Goal: Transaction & Acquisition: Purchase product/service

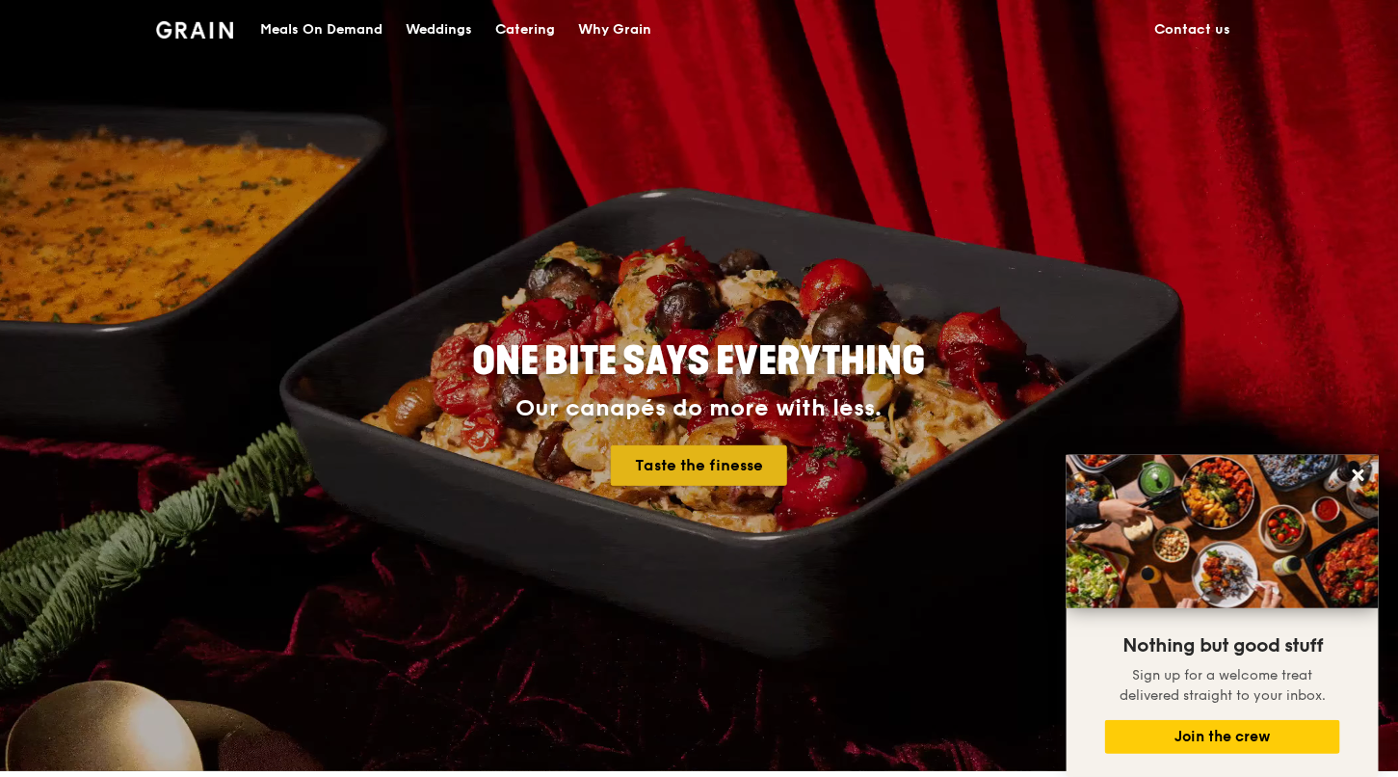
click at [705, 461] on link "Taste the finesse" at bounding box center [699, 465] width 176 height 40
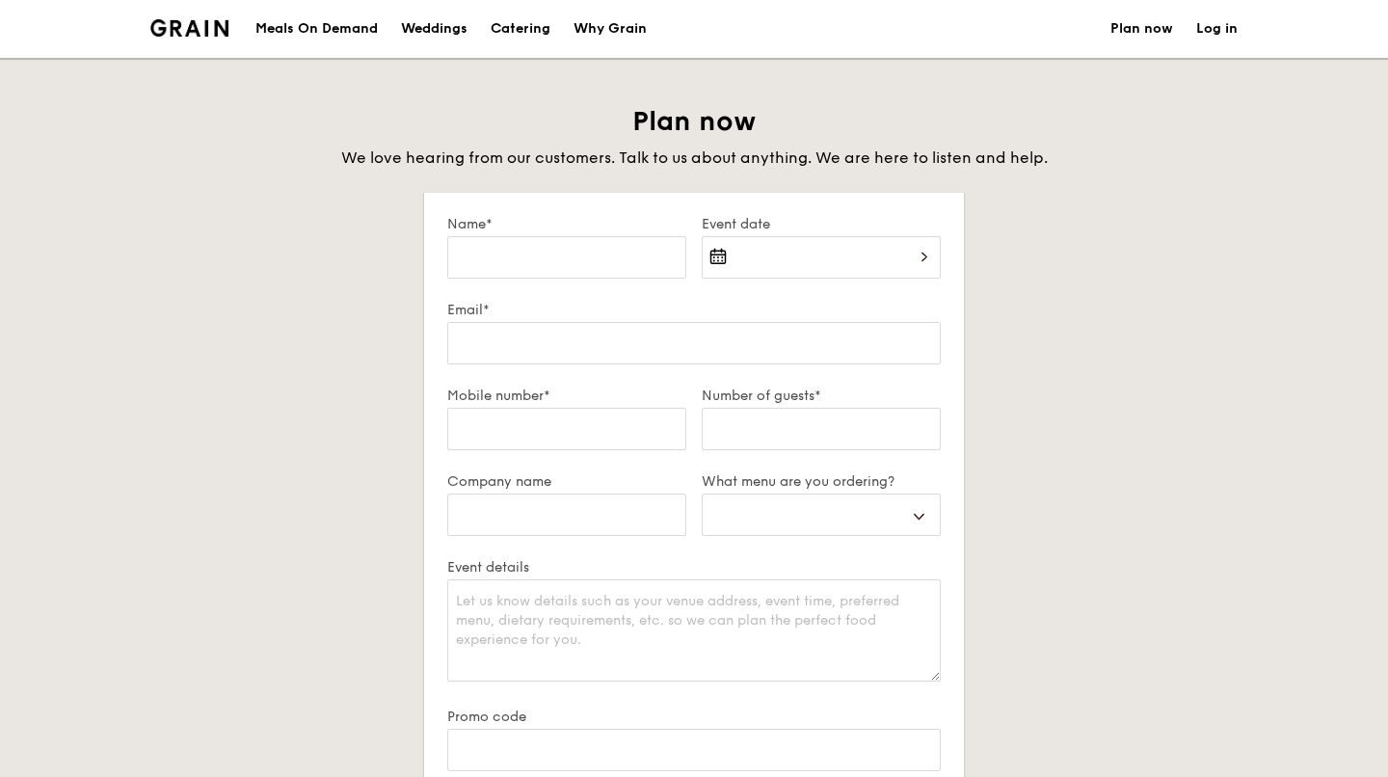
select select
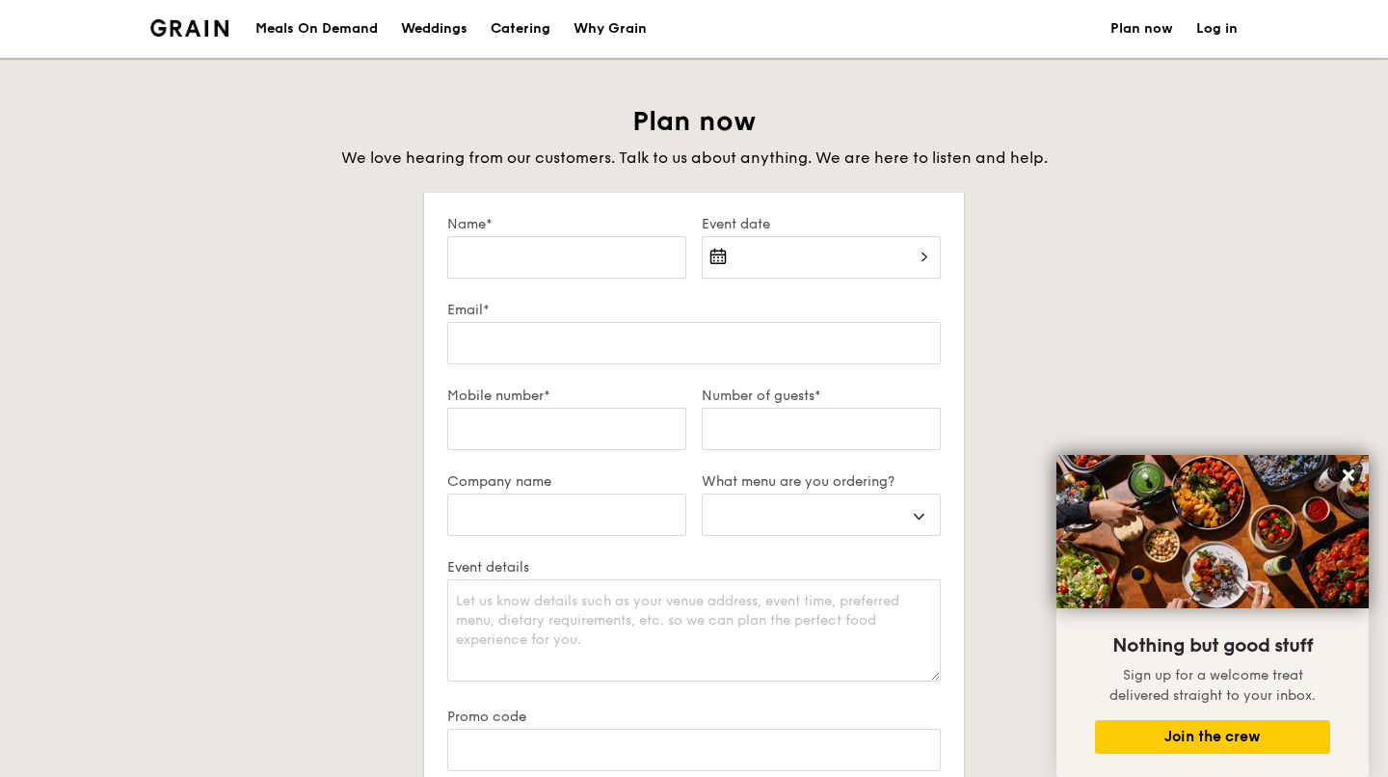
click at [293, 36] on div "Meals On Demand" at bounding box center [316, 29] width 122 height 58
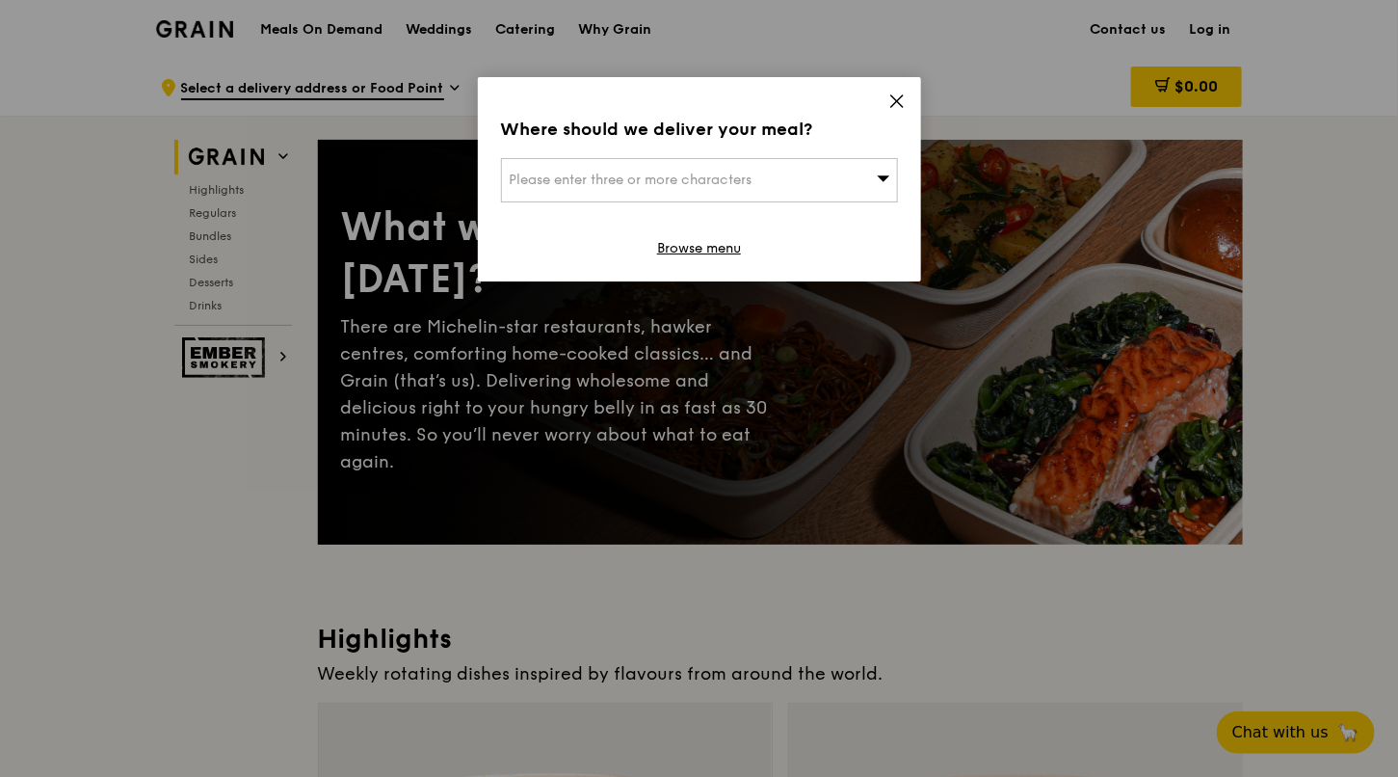
click at [892, 98] on icon at bounding box center [896, 101] width 17 height 17
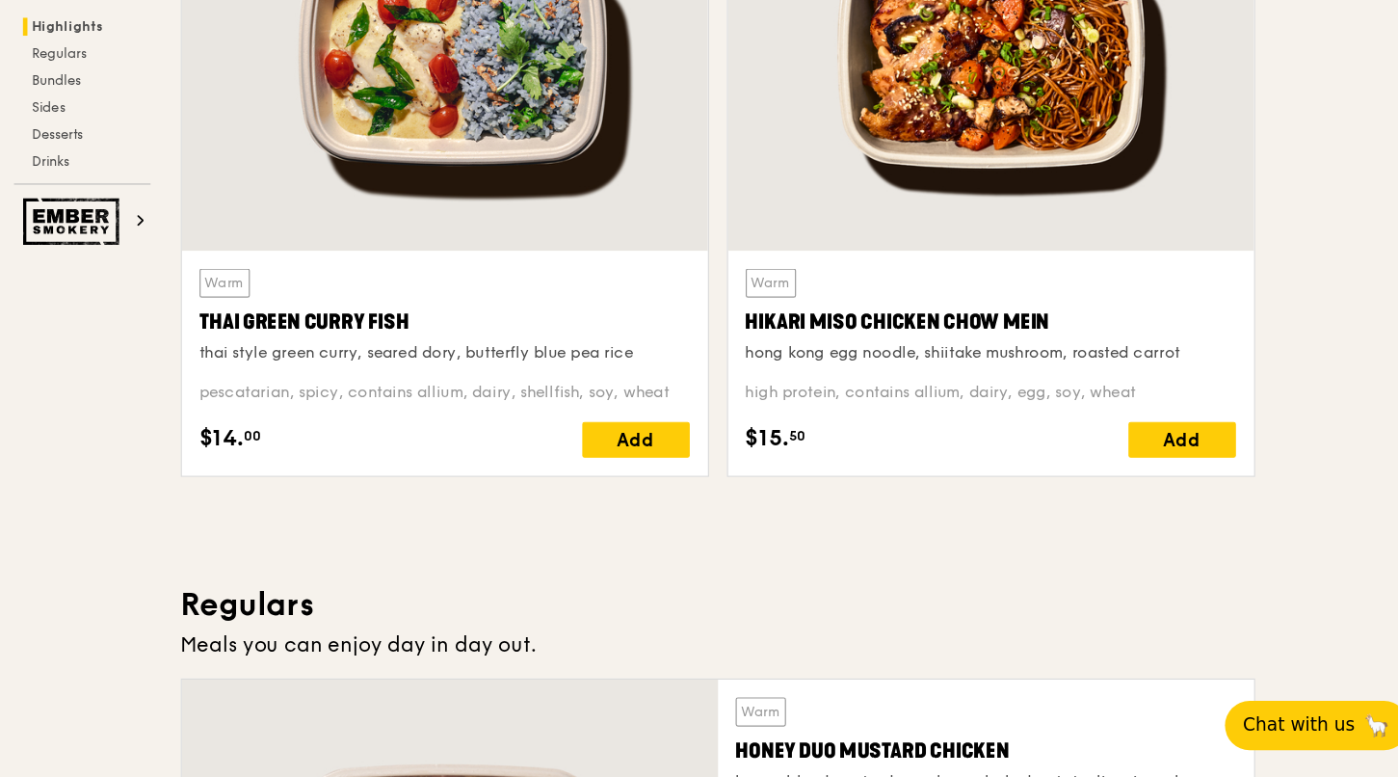
scroll to position [723, 0]
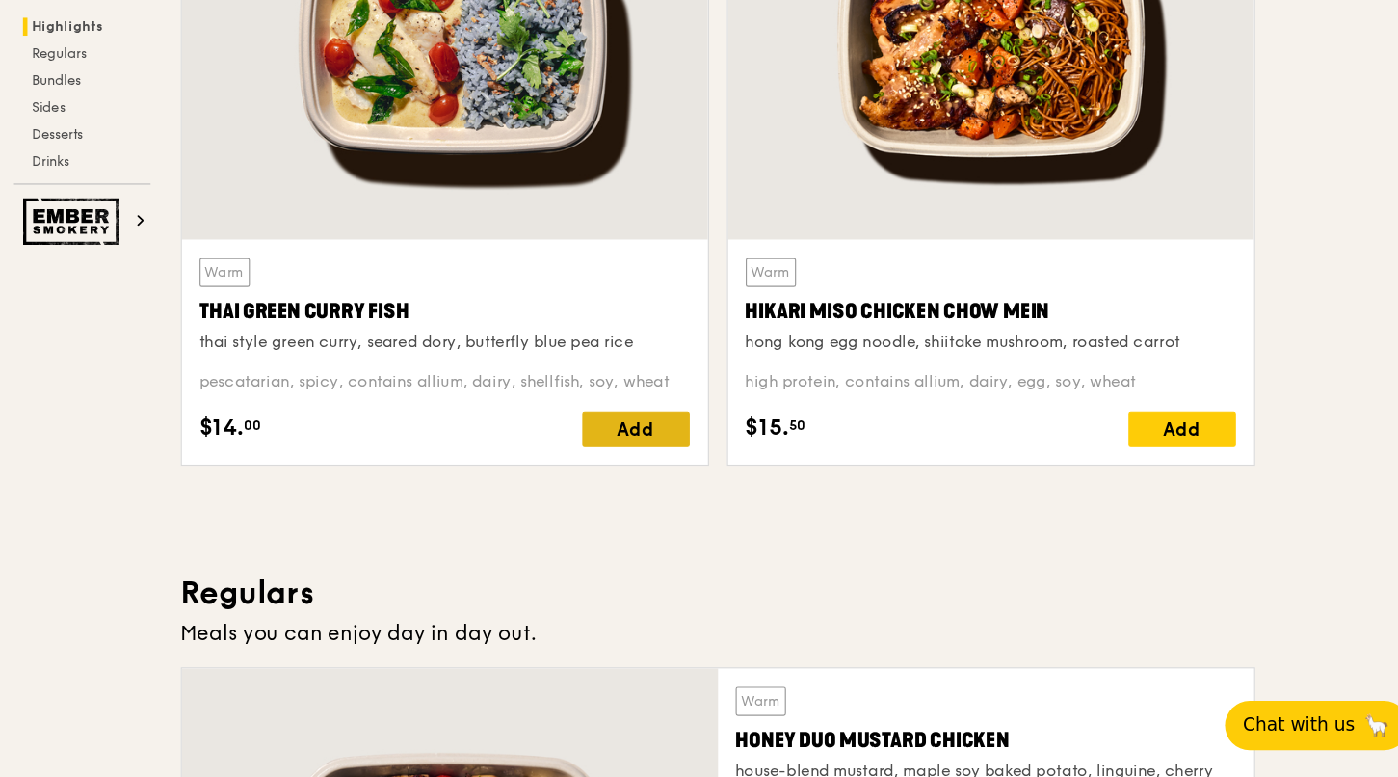
click at [729, 483] on div "Add" at bounding box center [710, 477] width 93 height 31
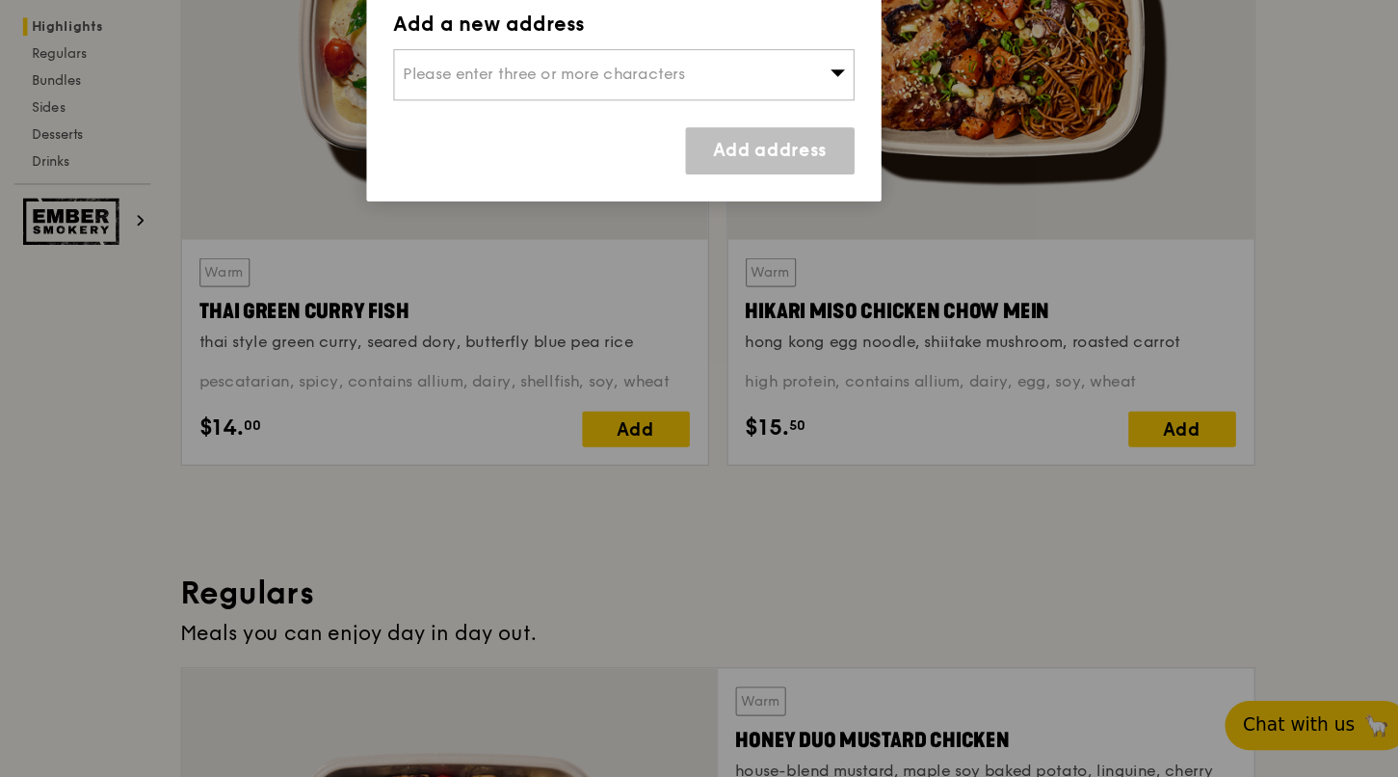
click at [807, 175] on div "Please enter three or more characters" at bounding box center [699, 172] width 397 height 44
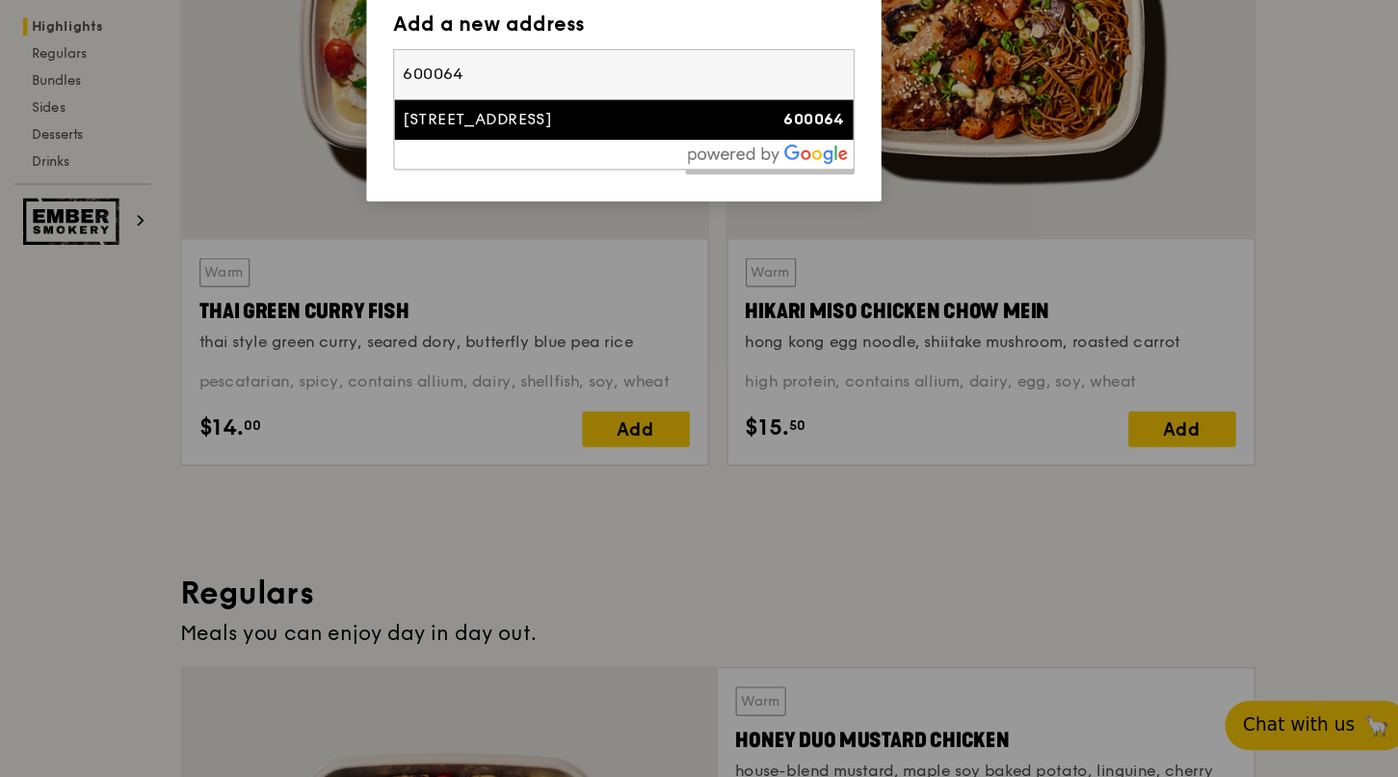
type input "600064"
click at [676, 214] on div "64 Teban Gardens Road" at bounding box center [652, 210] width 285 height 19
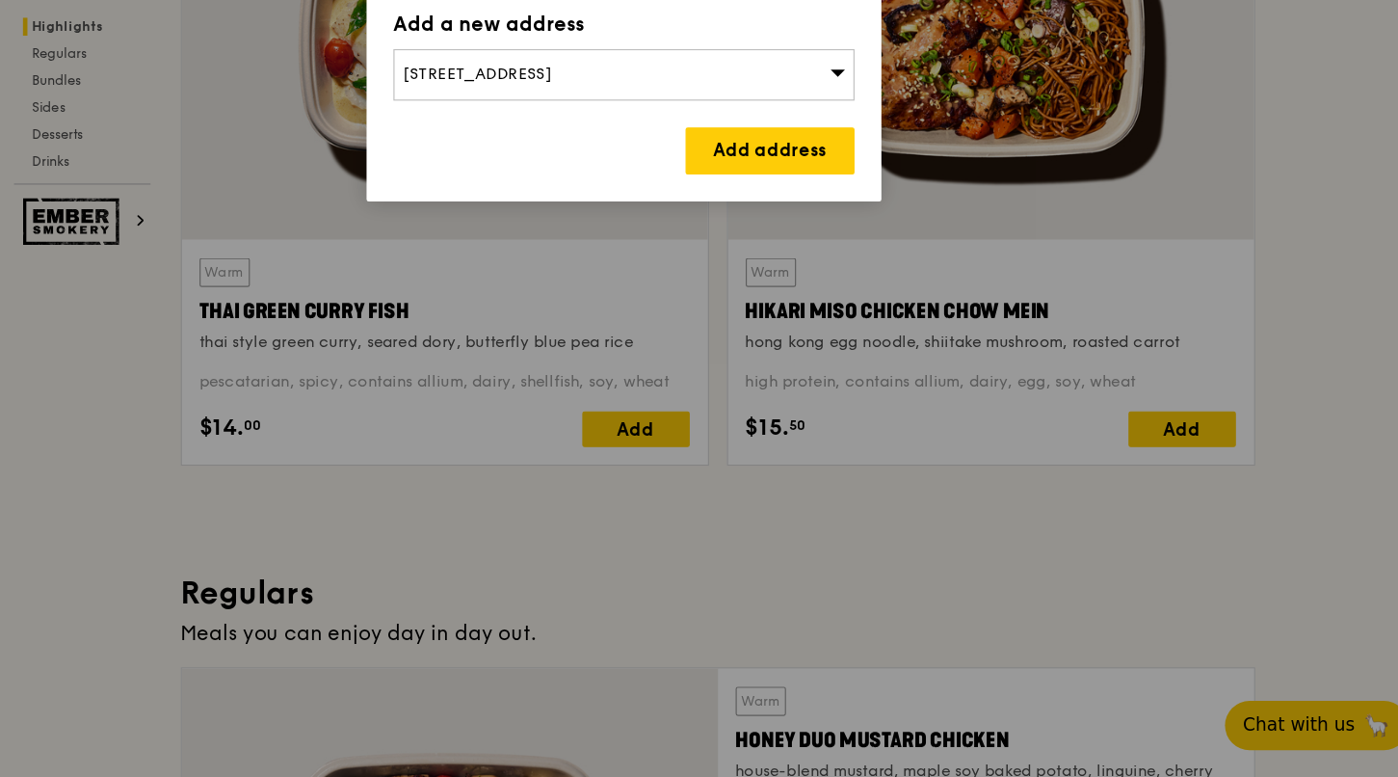
click at [834, 258] on div "Add a new address 64 Teban Gardens Road Add address" at bounding box center [699, 179] width 443 height 204
click at [877, 239] on link "Add address" at bounding box center [825, 238] width 145 height 40
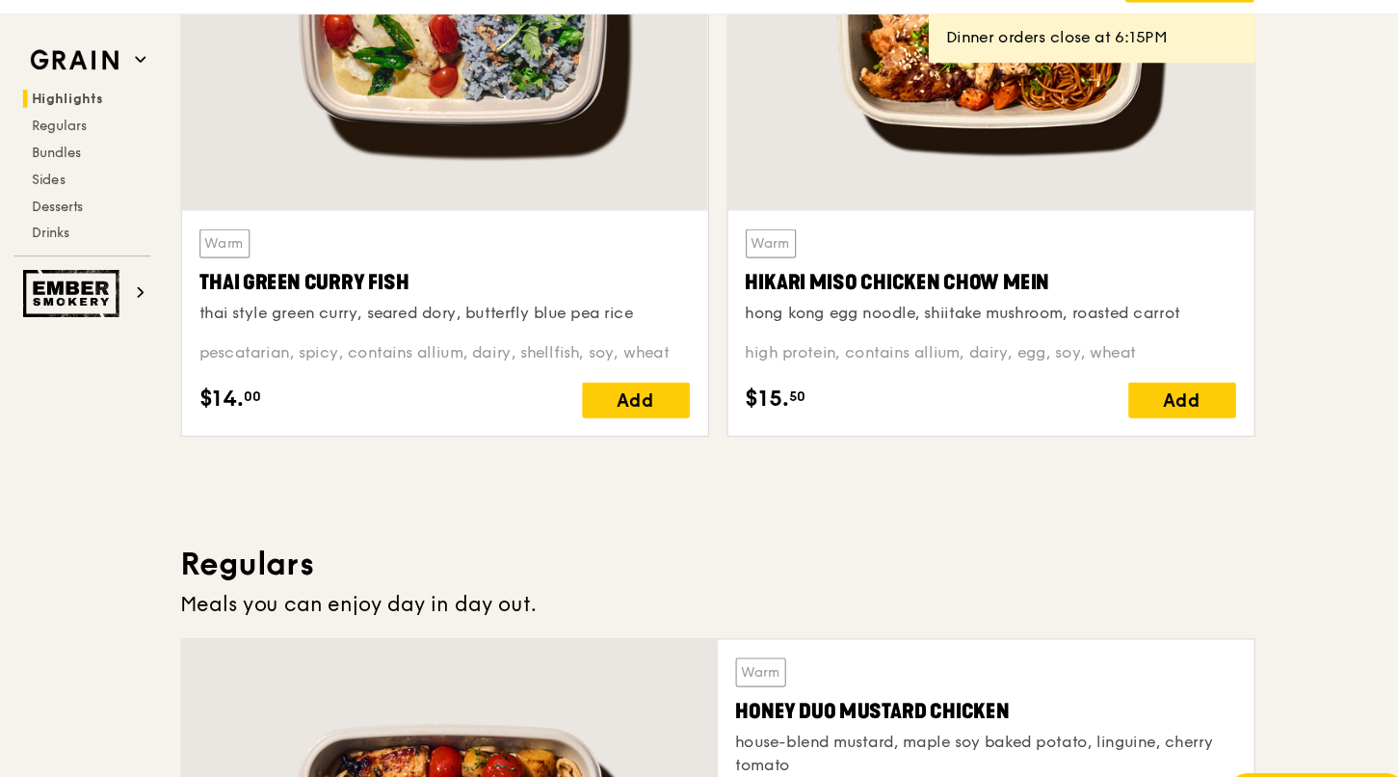
scroll to position [809, 0]
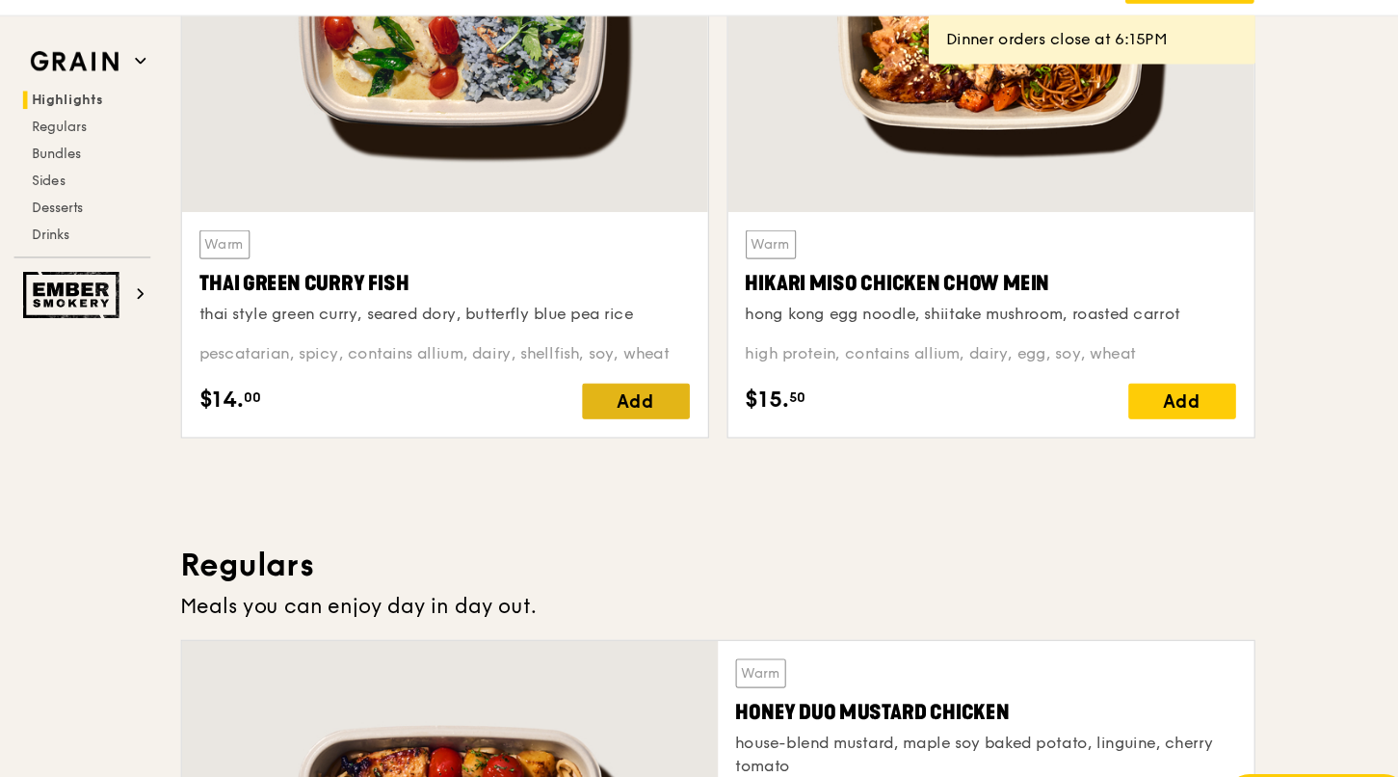
click at [723, 391] on div "Add" at bounding box center [710, 390] width 93 height 31
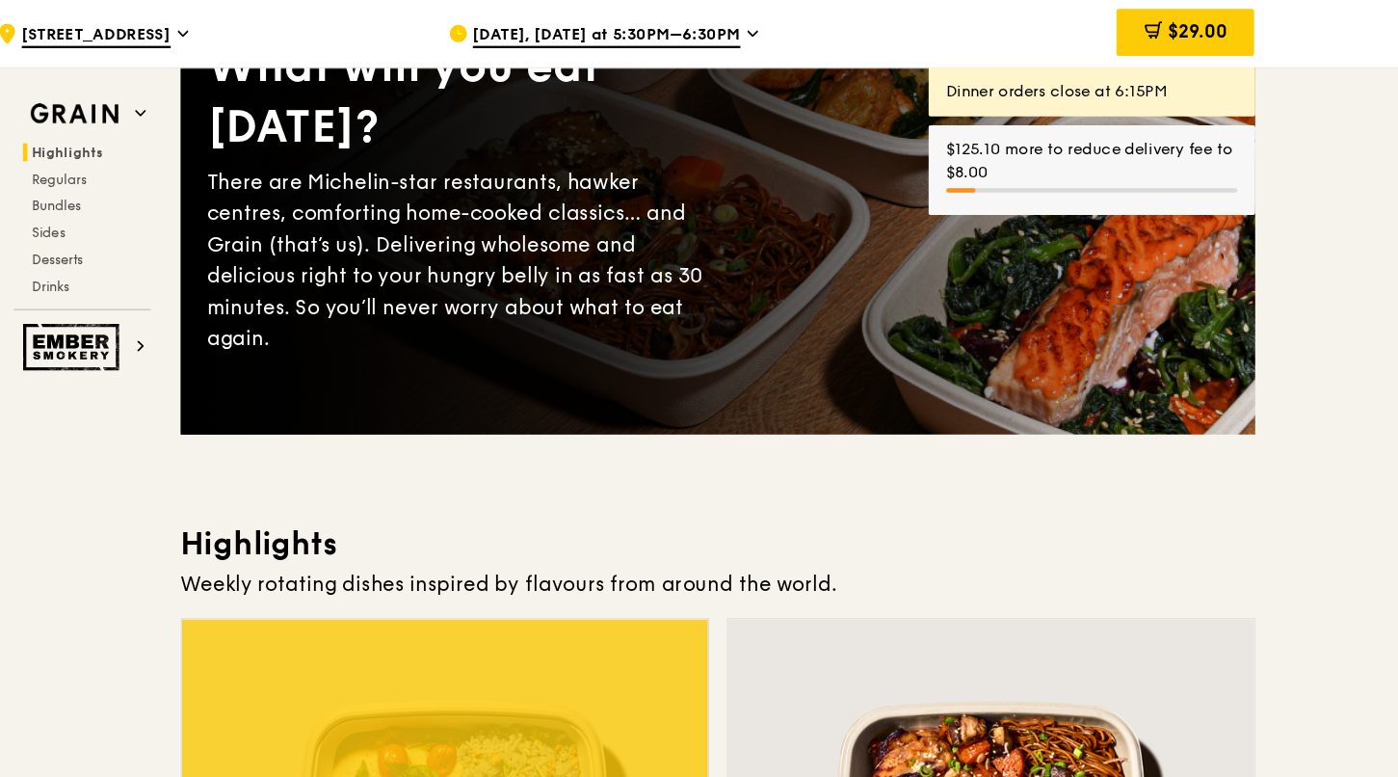
scroll to position [0, 0]
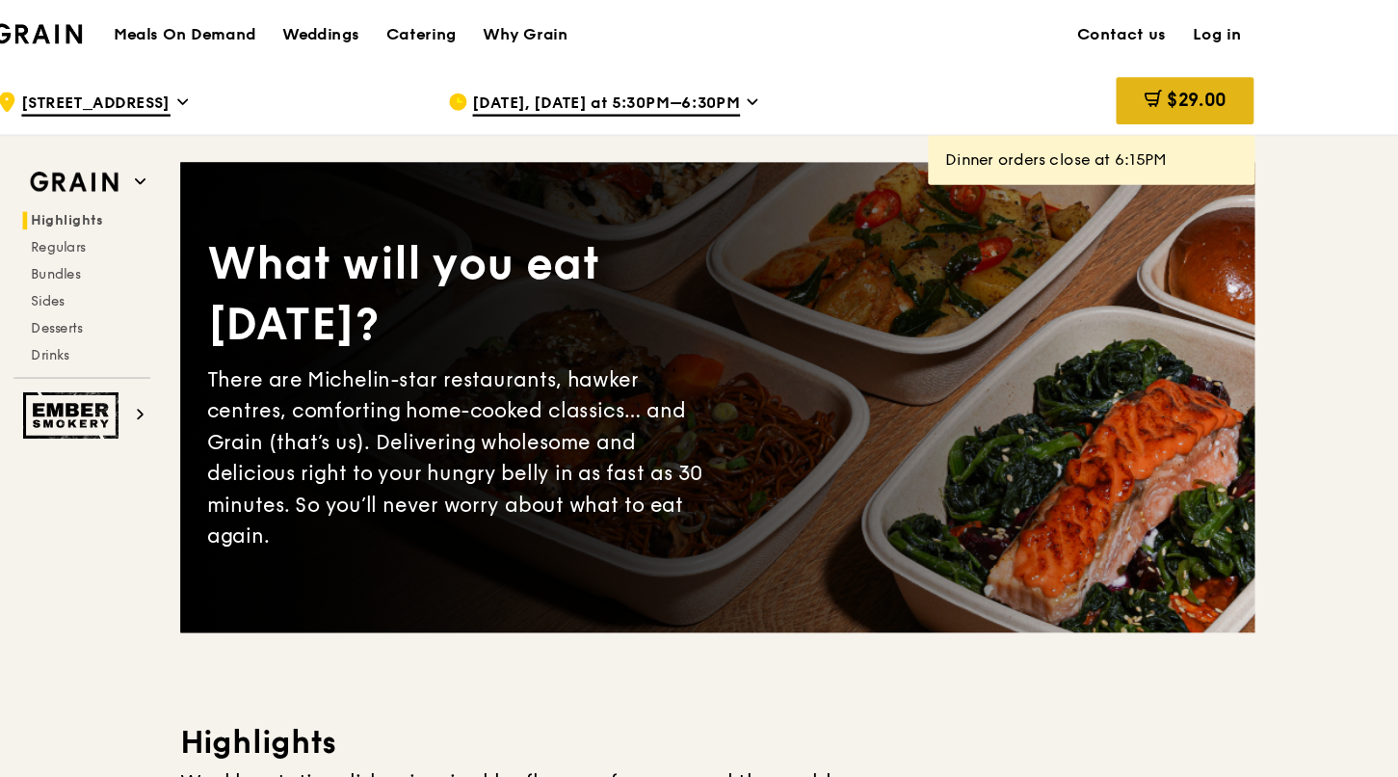
click at [1167, 99] on div "$29.00" at bounding box center [1182, 86] width 119 height 40
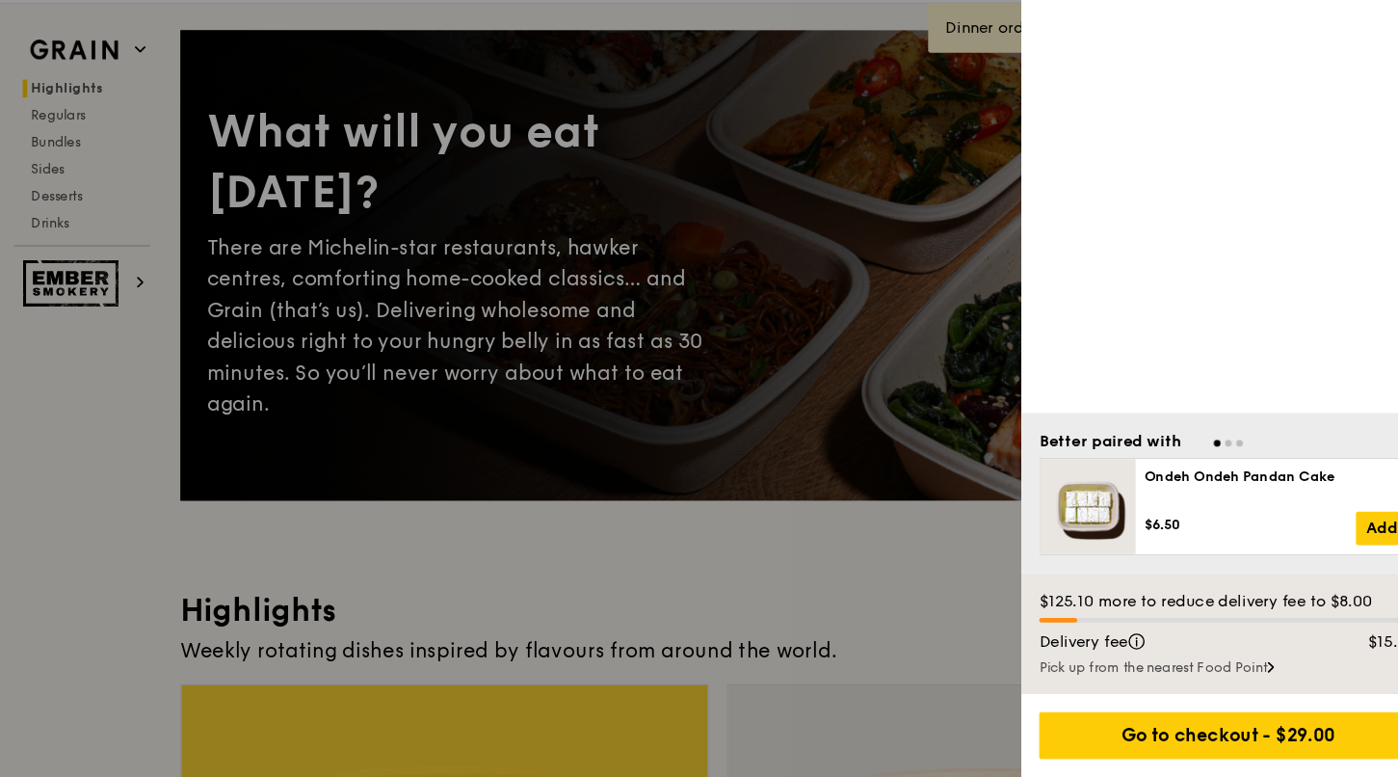
scroll to position [6, 0]
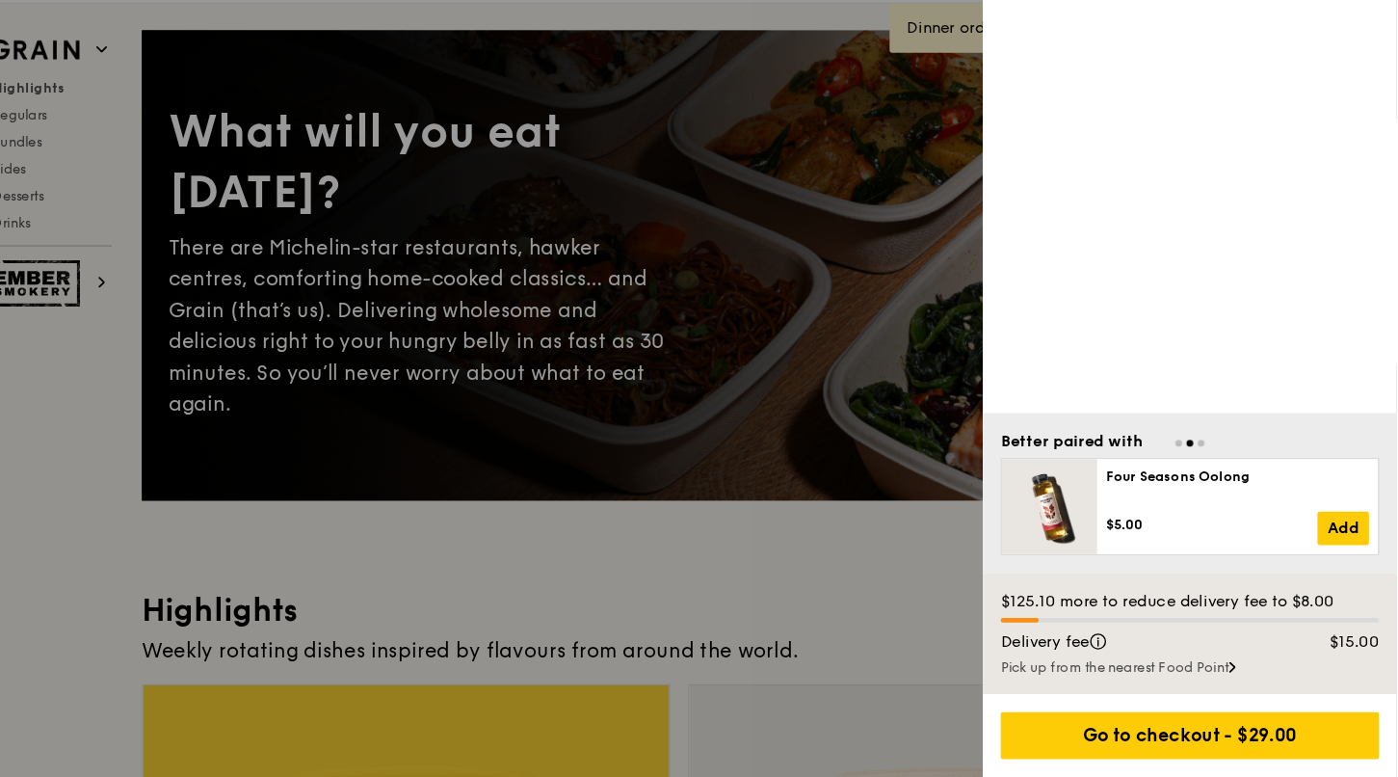
click at [1221, 677] on div "Pick up from the nearest Food Point" at bounding box center [1220, 681] width 326 height 15
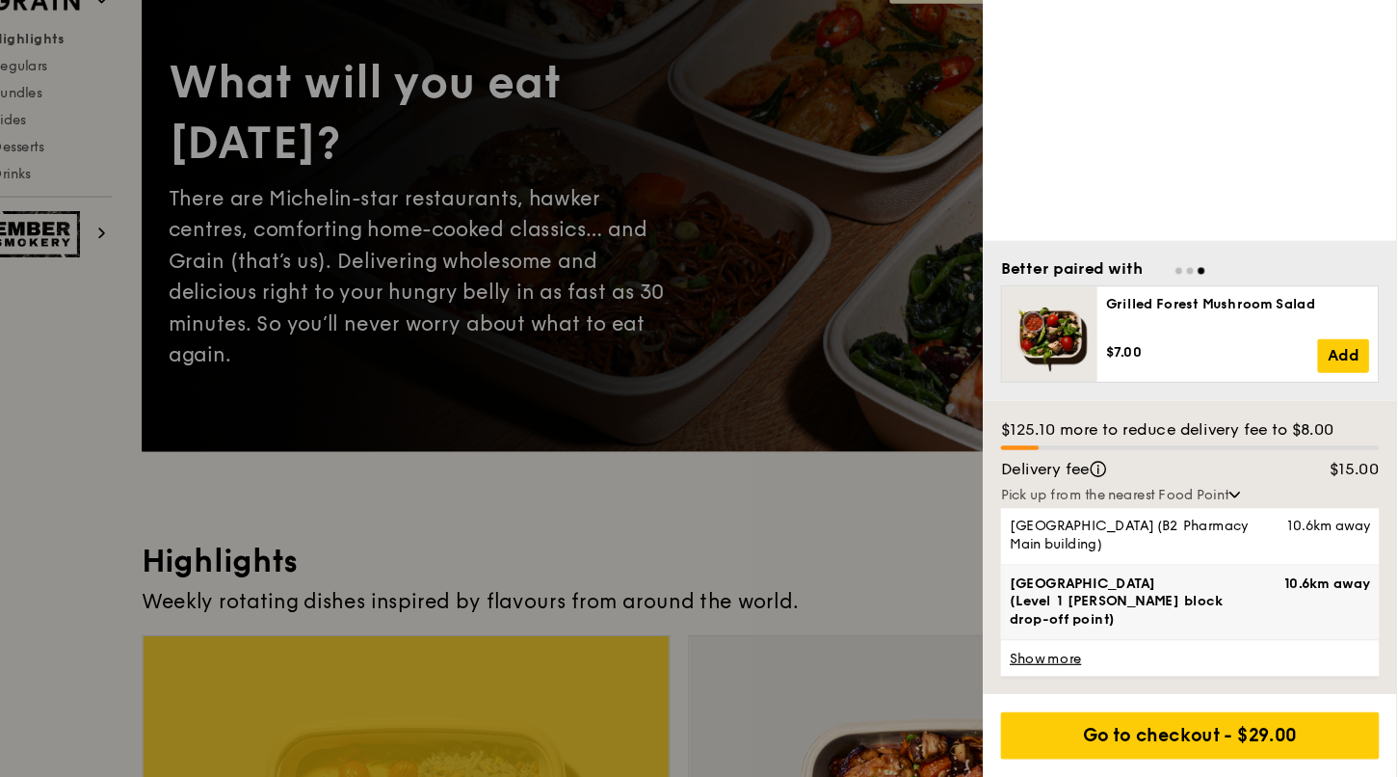
scroll to position [49, 0]
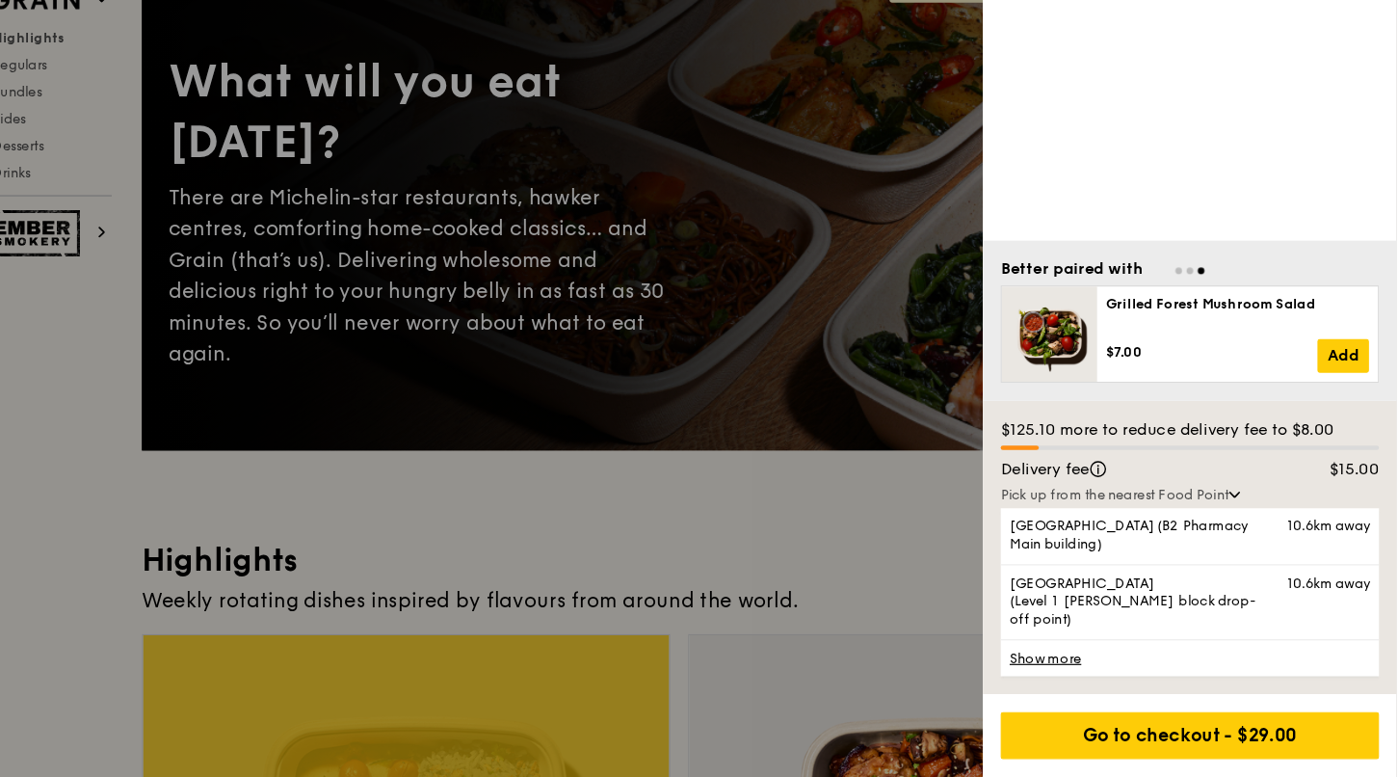
click at [1104, 674] on link "Show more" at bounding box center [1220, 674] width 326 height 32
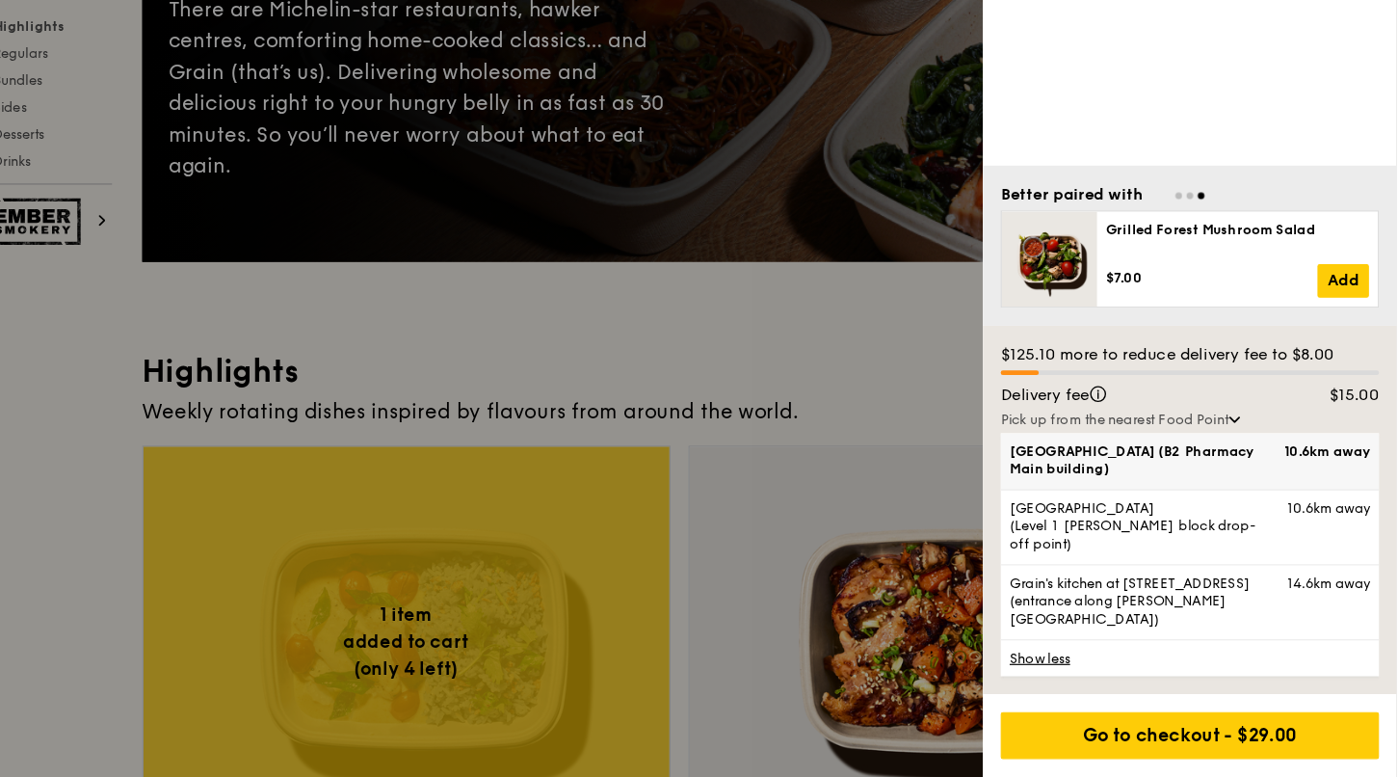
scroll to position [229, 0]
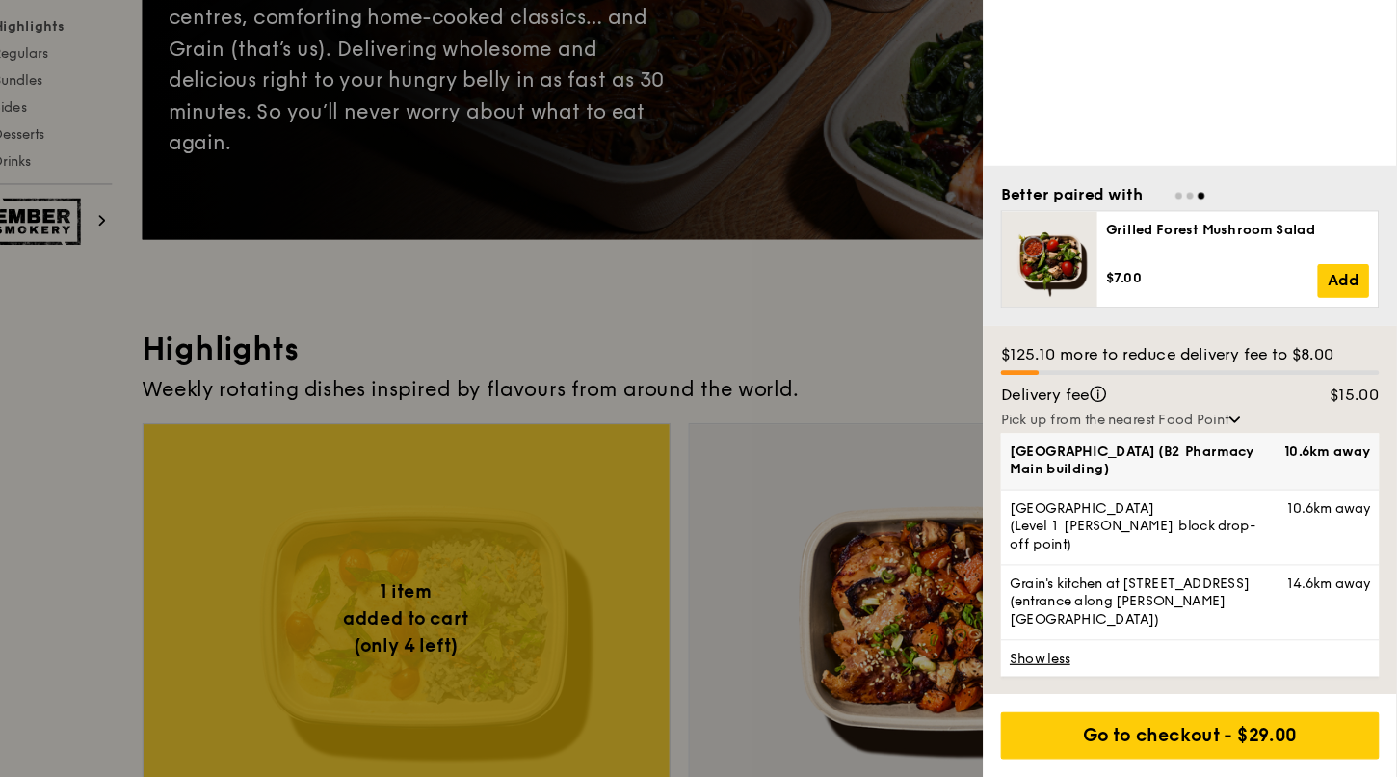
click at [1175, 519] on span "Tan Tock Seng Hospital (B2 Pharmacy Main building)" at bounding box center [1181, 504] width 233 height 31
click at [0, 0] on input "Tan Tock Seng Hospital (B2 Pharmacy Main building) 10.6km away" at bounding box center [0, 0] width 0 height 0
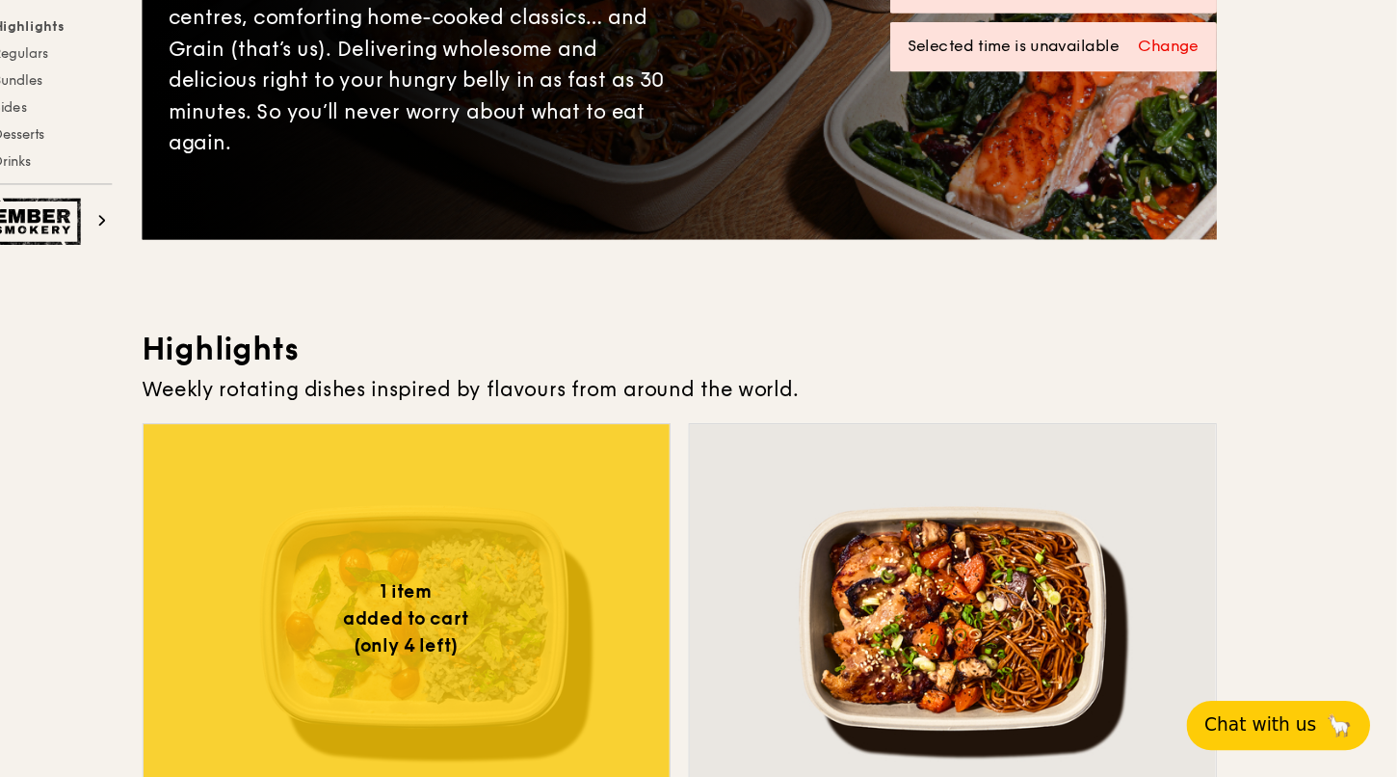
scroll to position [0, 0]
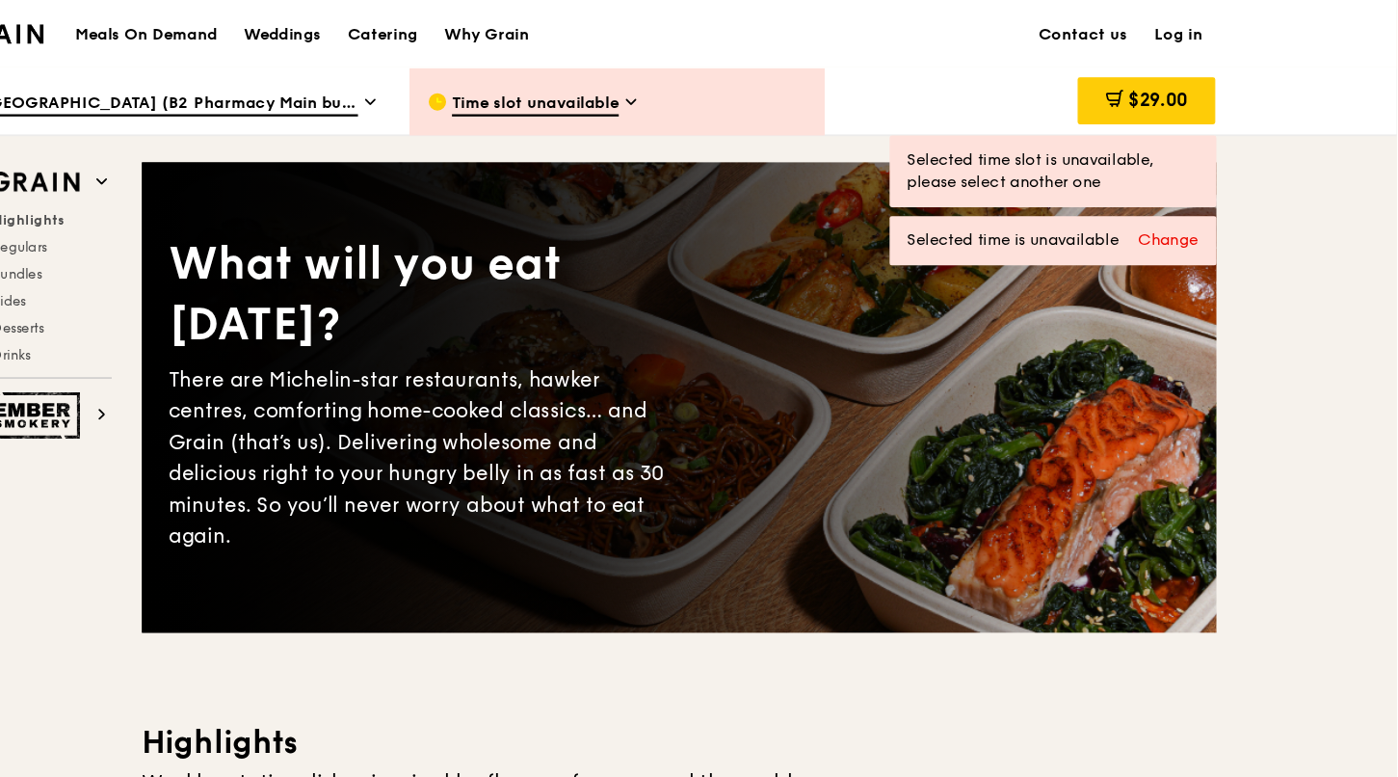
click at [1189, 202] on div "Change" at bounding box center [1202, 207] width 52 height 19
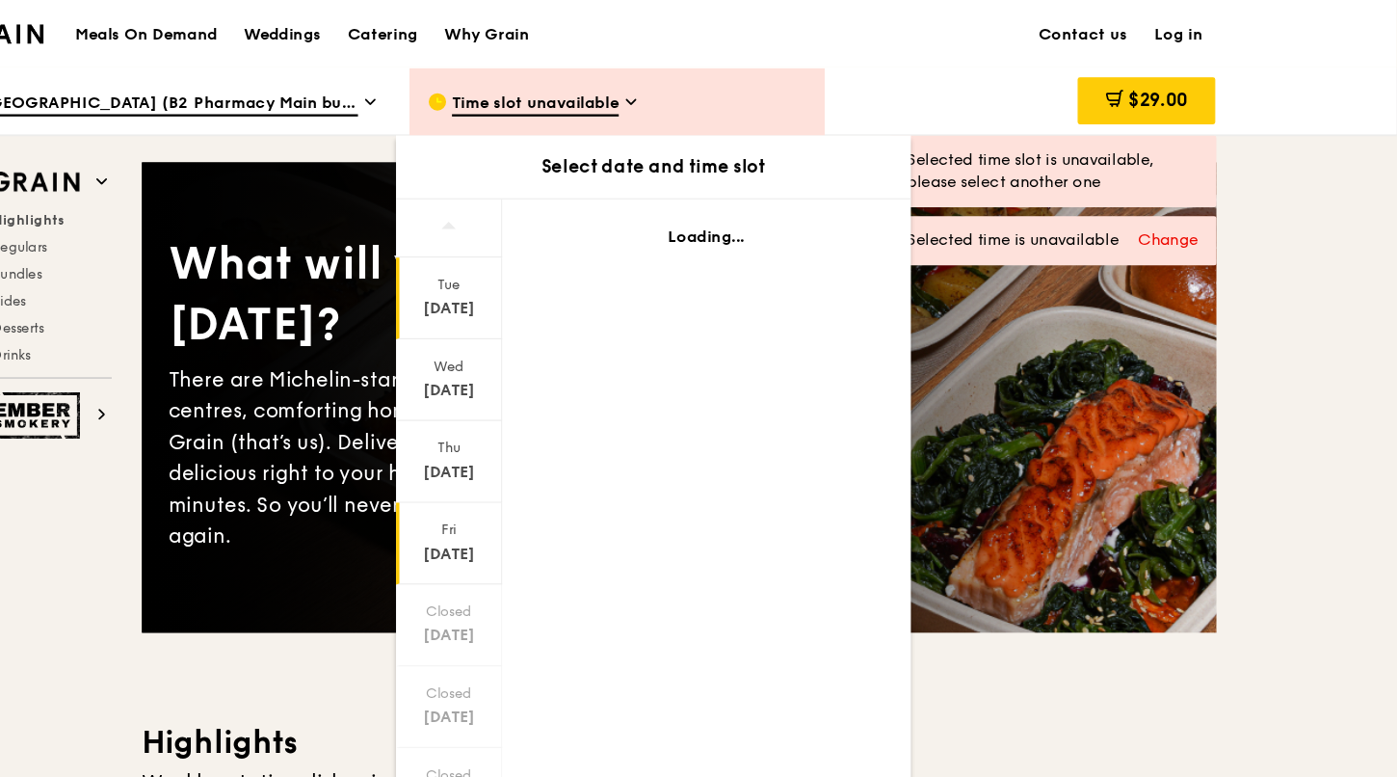
click at [572, 461] on div "Fri Oct 17" at bounding box center [583, 468] width 92 height 70
click at [584, 414] on div "Thu Oct 16" at bounding box center [583, 397] width 92 height 70
click at [584, 307] on div "Wed" at bounding box center [583, 314] width 86 height 15
click at [578, 263] on div "Oct 14" at bounding box center [583, 265] width 86 height 19
click at [1170, 65] on div "$29.00" at bounding box center [1182, 88] width 119 height 58
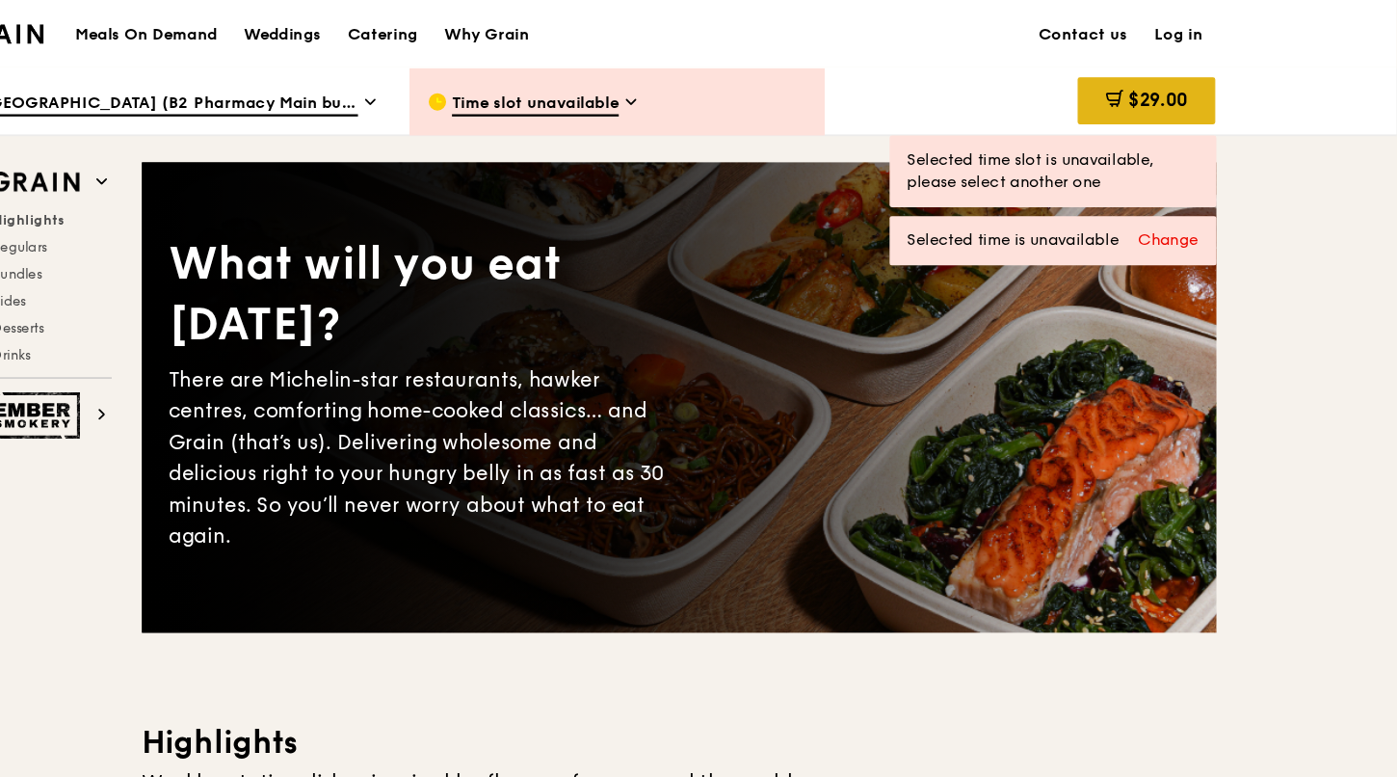
click at [1183, 71] on div "$29.00" at bounding box center [1182, 86] width 119 height 40
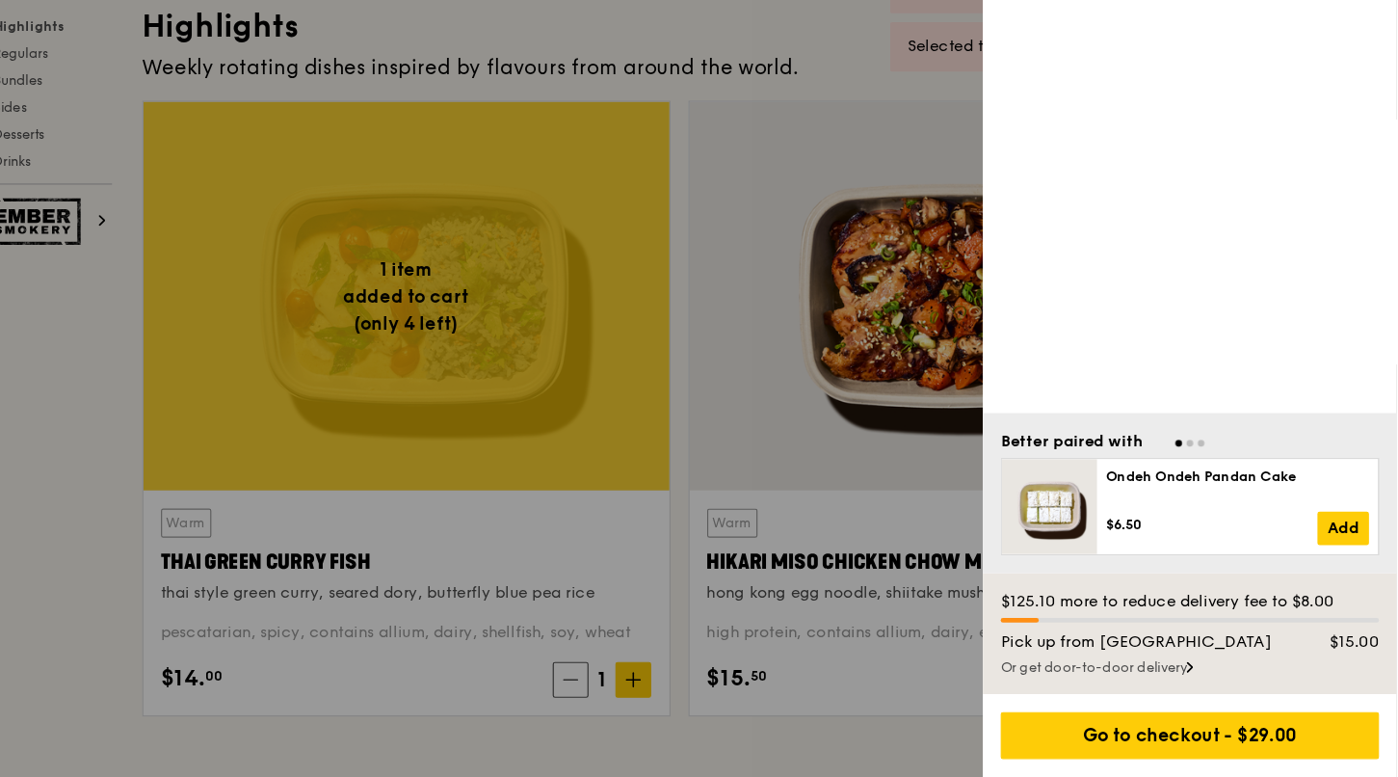
scroll to position [581, 0]
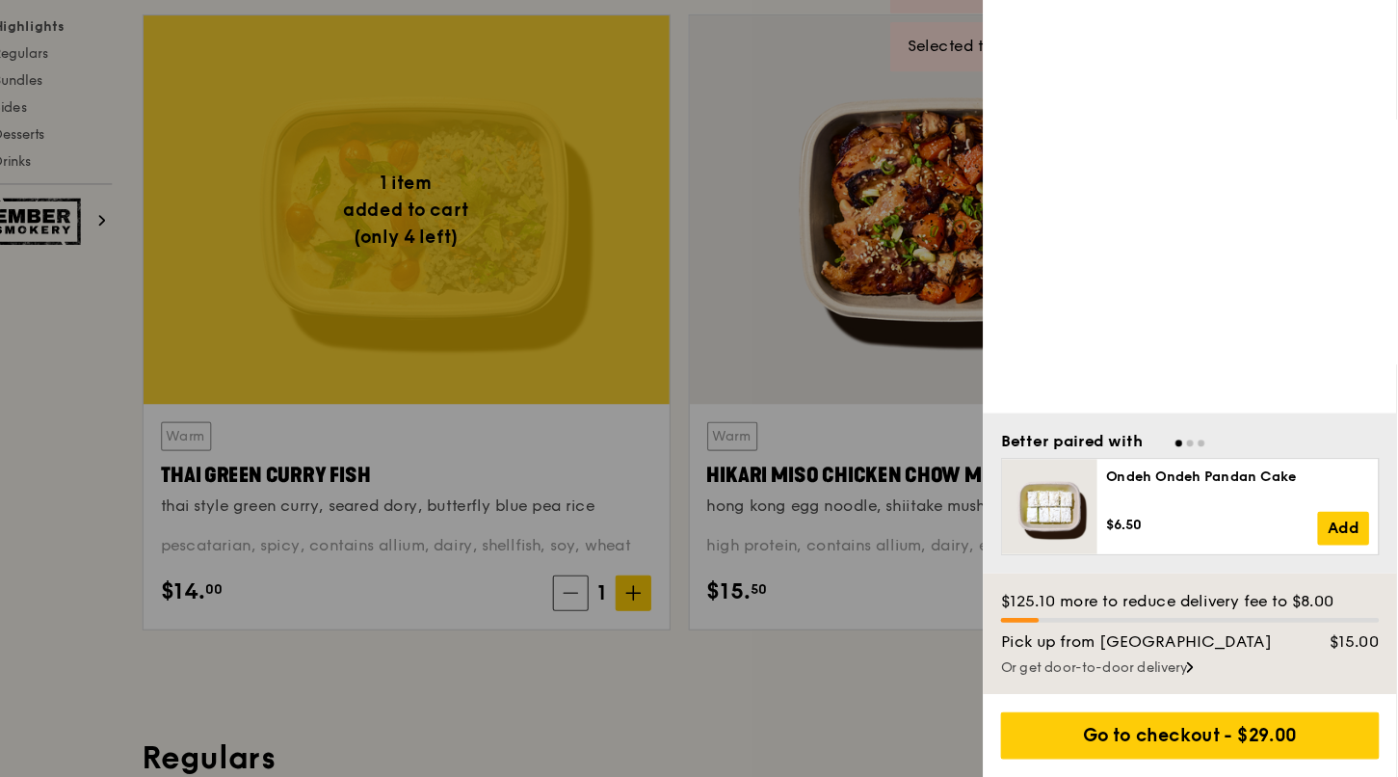
click at [1185, 677] on div "Or get door-to-door delivery" at bounding box center [1220, 681] width 326 height 15
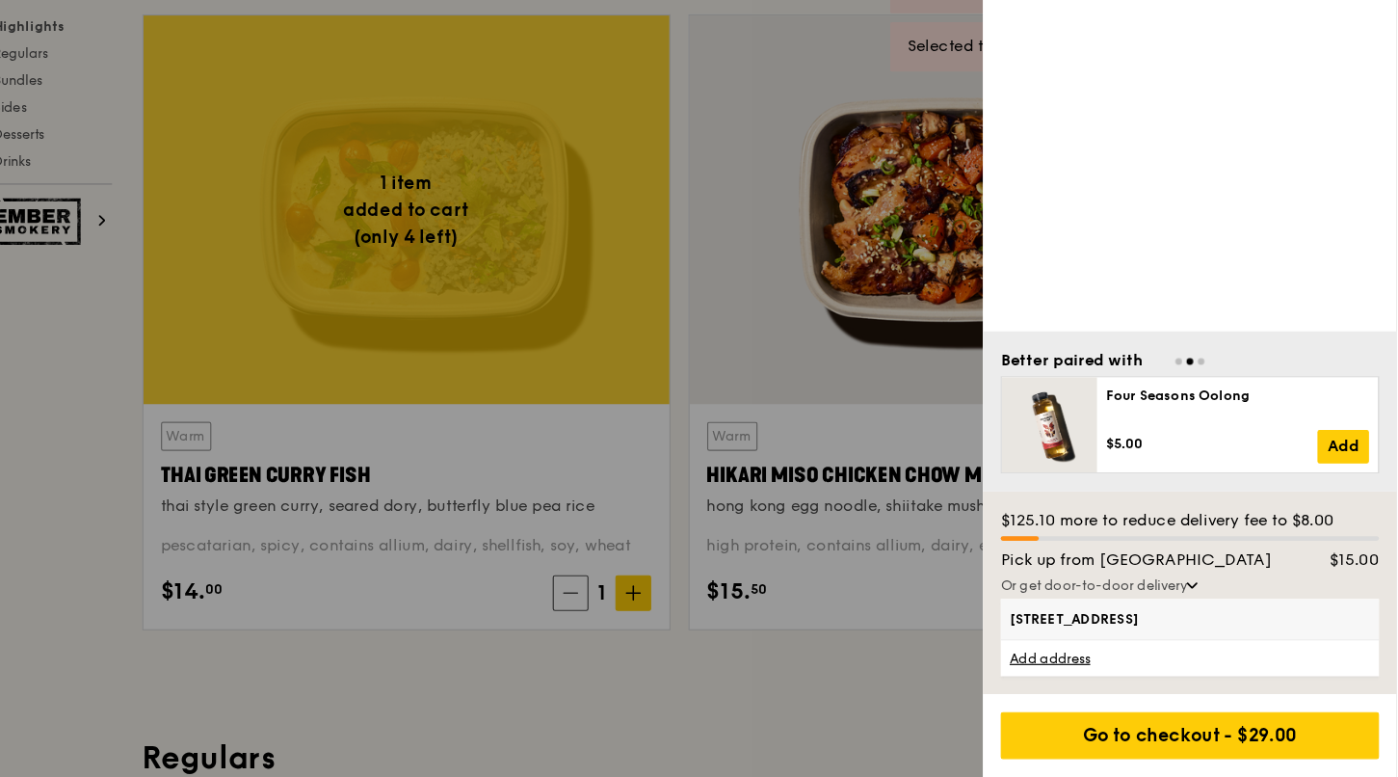
click at [1175, 647] on span "64 Teban Gardens Road, 600064" at bounding box center [1181, 640] width 233 height 15
click at [0, 0] on input "64 Teban Gardens Road, 600064" at bounding box center [0, 0] width 0 height 0
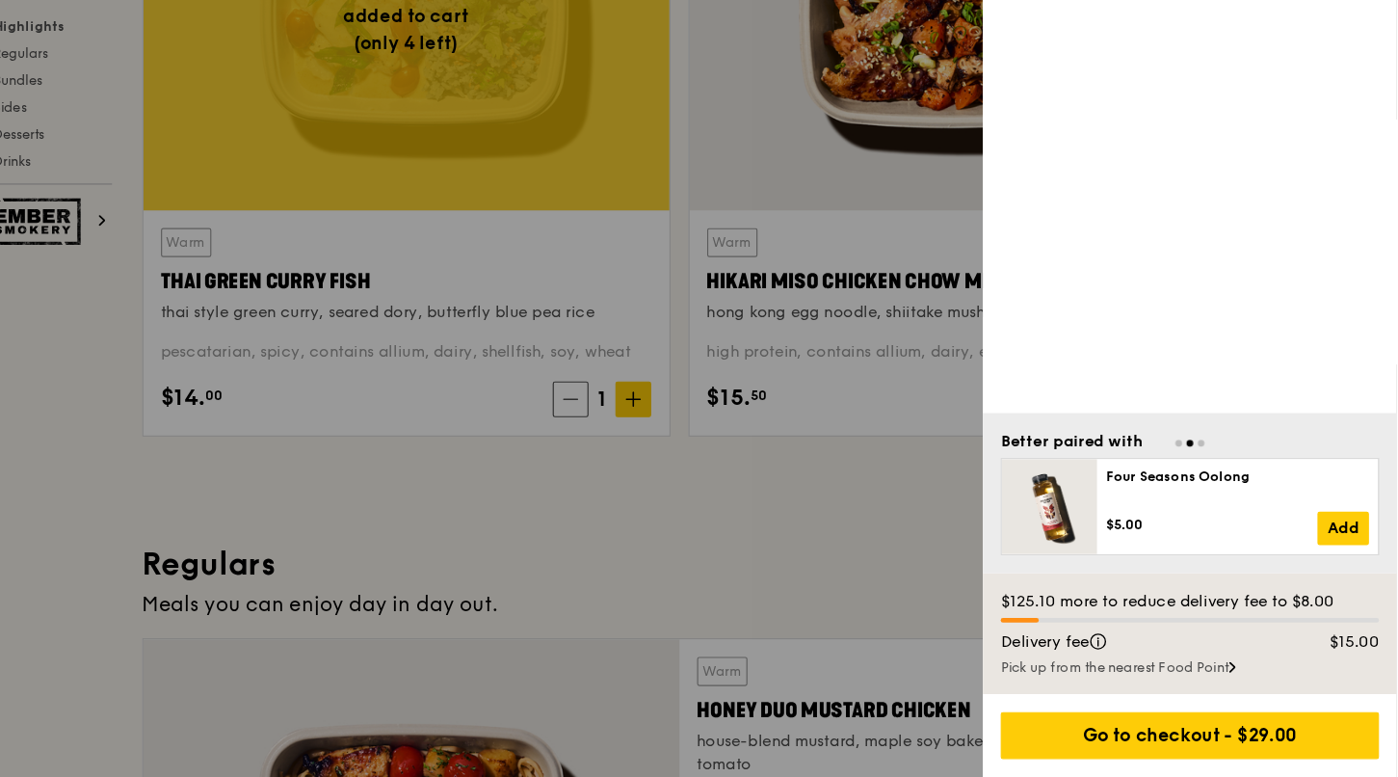
scroll to position [757, 0]
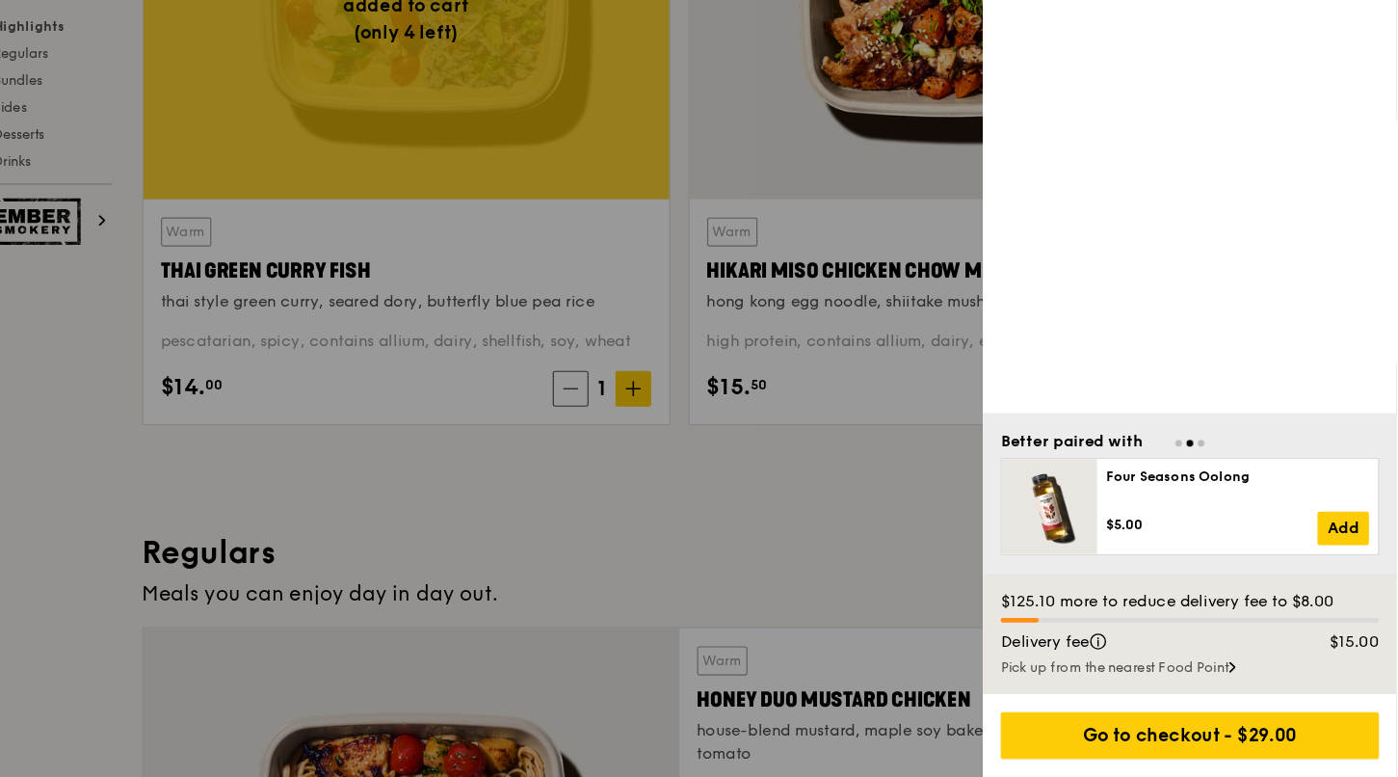
click at [1151, 683] on div "Pick up from the nearest Food Point" at bounding box center [1220, 681] width 326 height 15
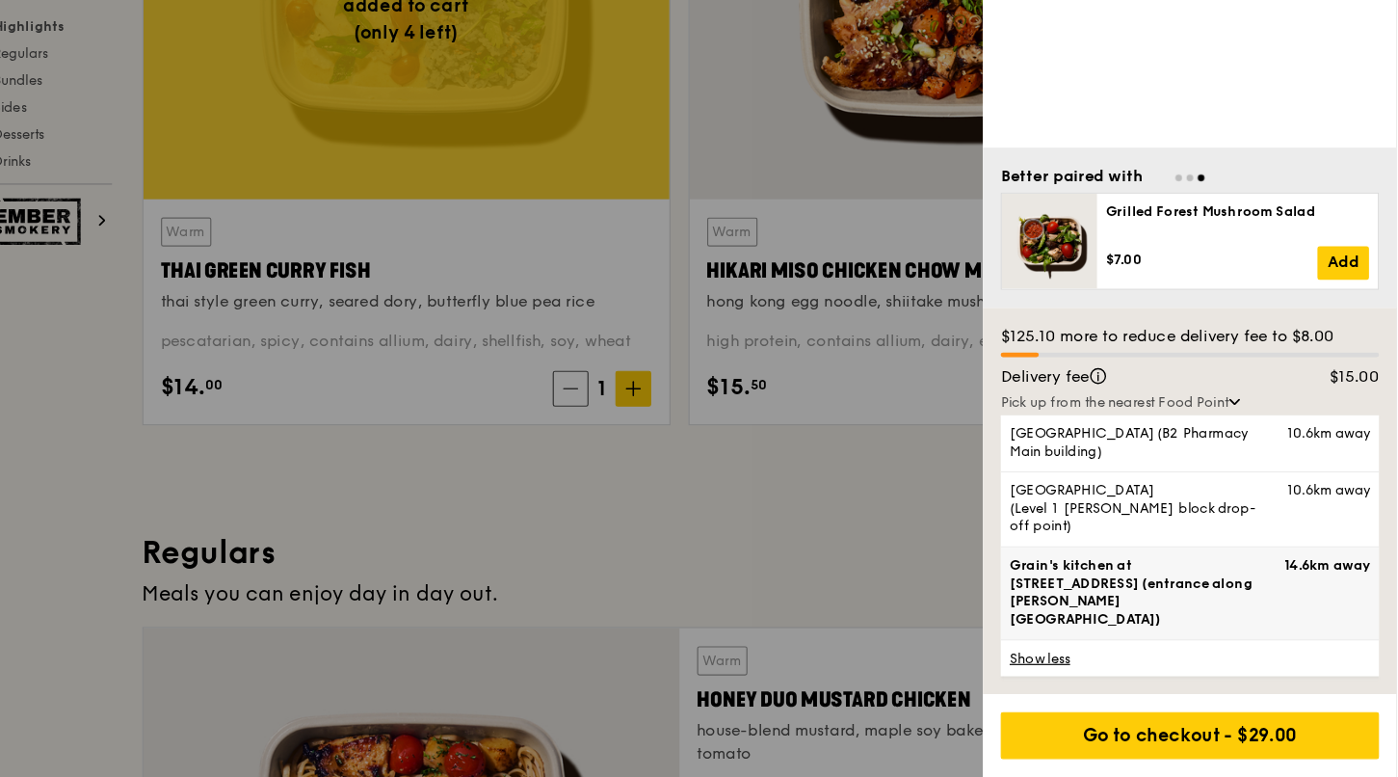
click at [1144, 633] on span "Grain's kitchen at 5 Burn Road #05-01 (entrance along Harrison Road)" at bounding box center [1181, 618] width 233 height 62
click at [0, 0] on input "Grain's kitchen at 5 Burn Road #05-01 (entrance along Harrison Road) 14.6km away" at bounding box center [0, 0] width 0 height 0
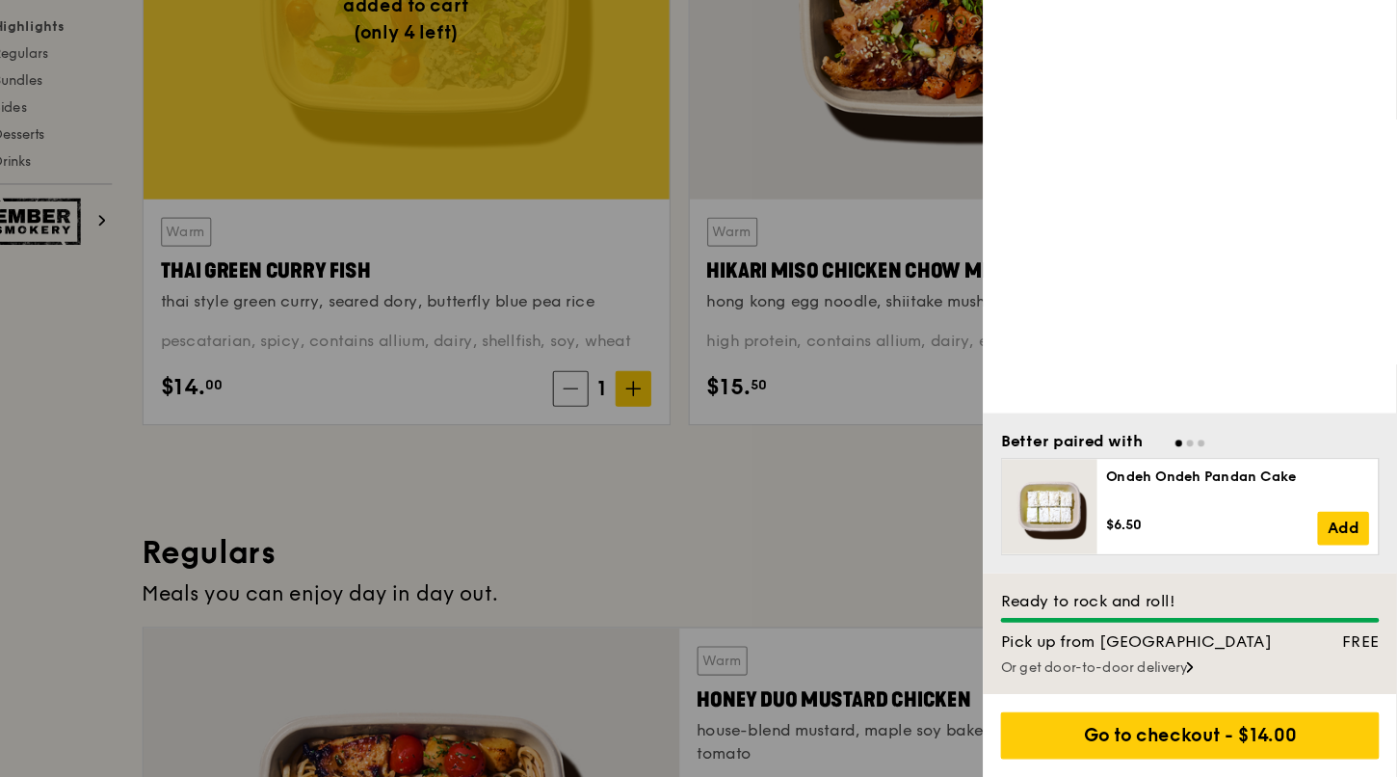
click at [1169, 679] on div "Or get door-to-door delivery" at bounding box center [1220, 681] width 326 height 15
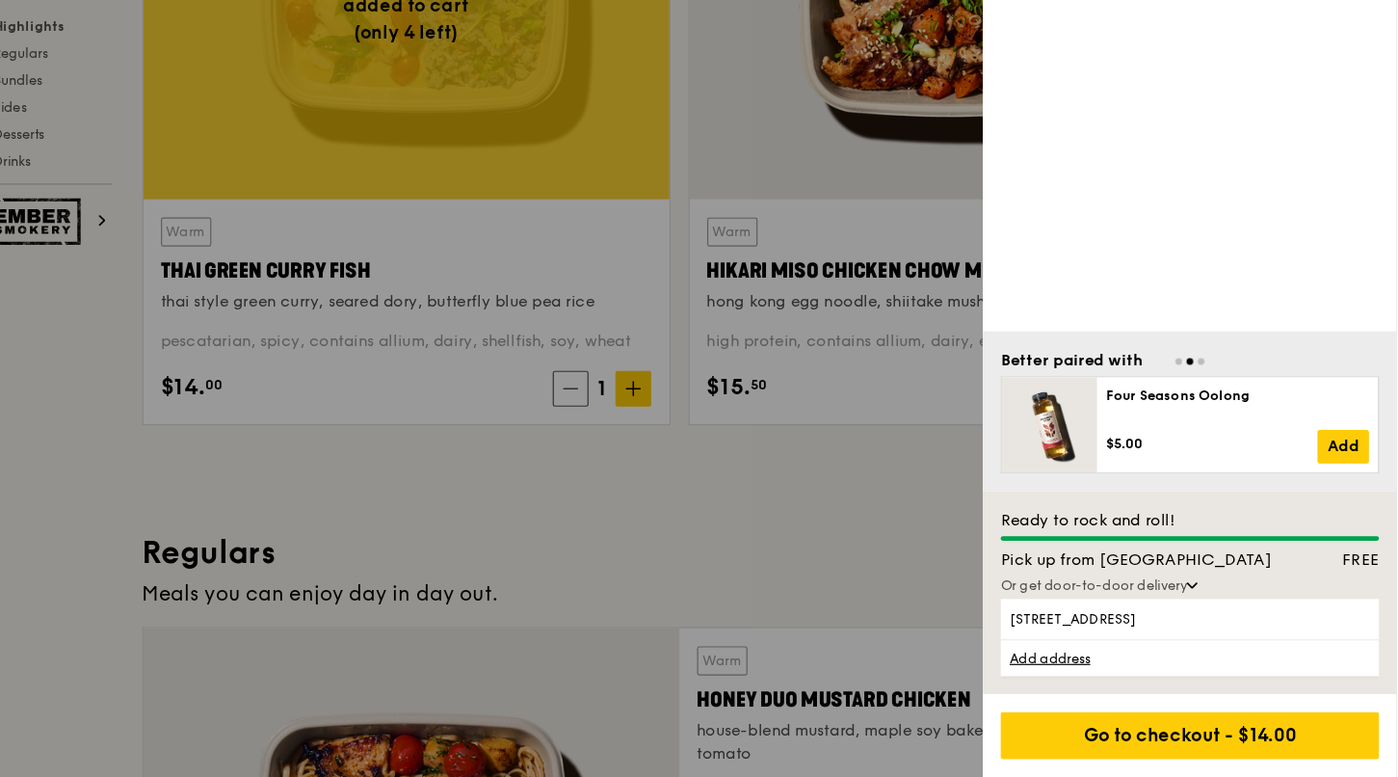
click at [1153, 611] on div "Or get door-to-door delivery" at bounding box center [1220, 611] width 326 height 15
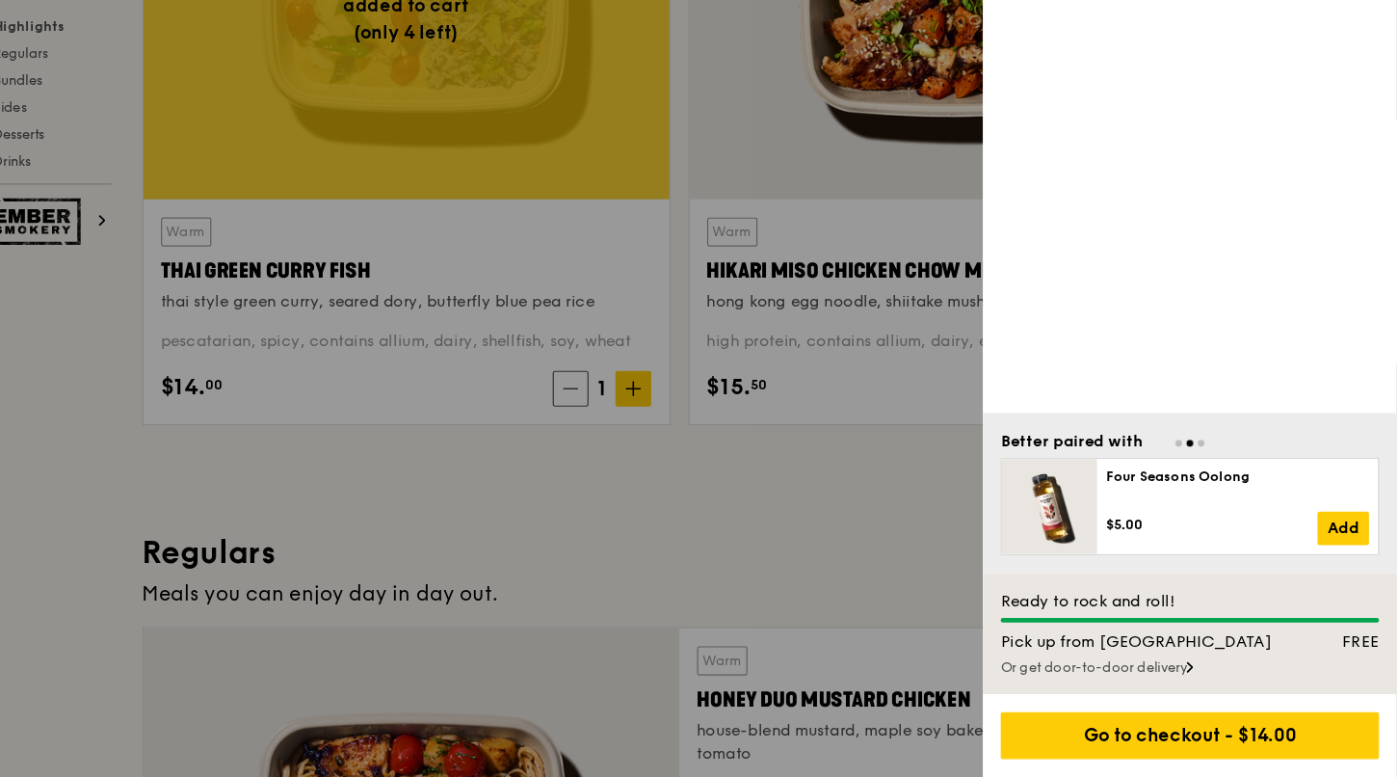
click at [1159, 682] on div "Or get door-to-door delivery" at bounding box center [1220, 681] width 326 height 15
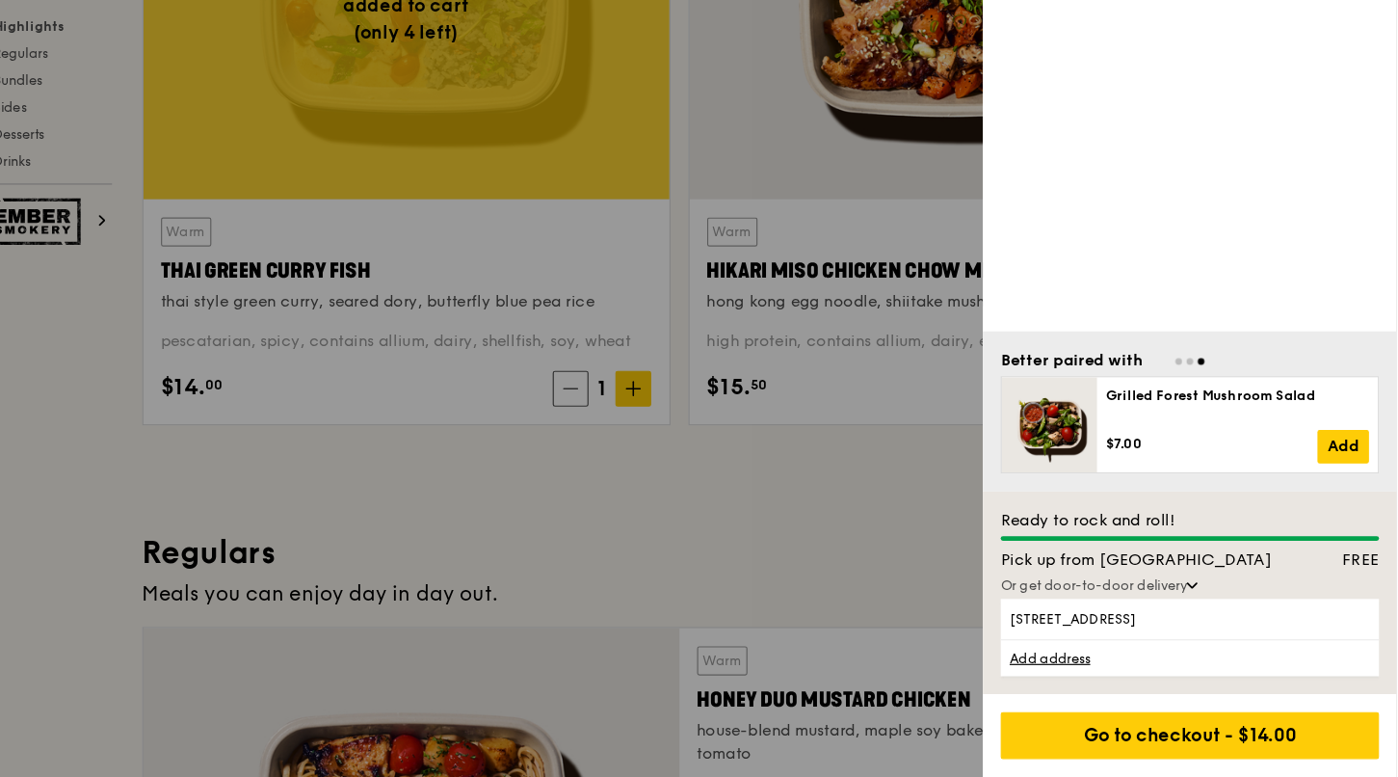
click at [1162, 566] on div "Ready to rock and roll!" at bounding box center [1220, 555] width 326 height 19
click at [1183, 643] on span "64 Teban Gardens Road, 600064" at bounding box center [1181, 640] width 233 height 15
click at [0, 0] on input "64 Teban Gardens Road, 600064" at bounding box center [0, 0] width 0 height 0
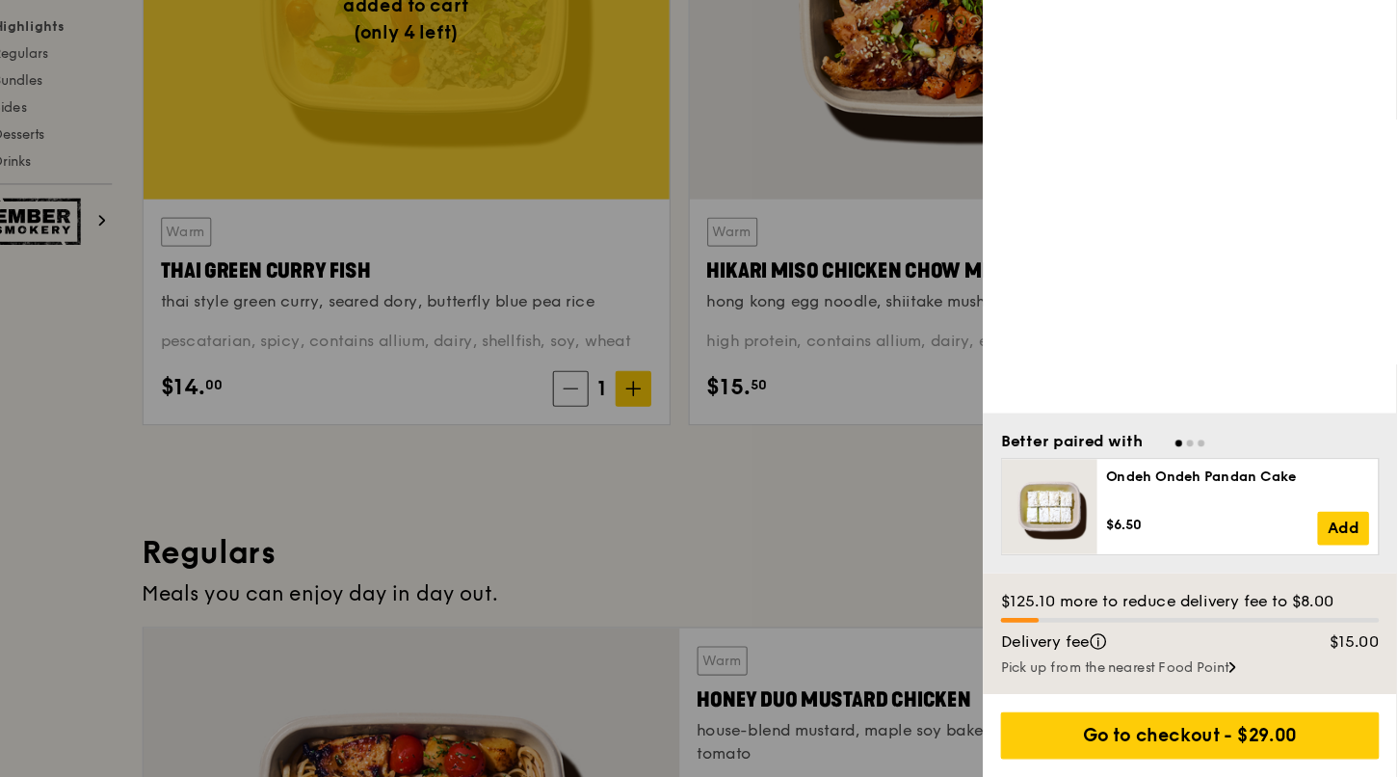
click at [1184, 681] on div "Pick up from the nearest Food Point" at bounding box center [1220, 681] width 326 height 15
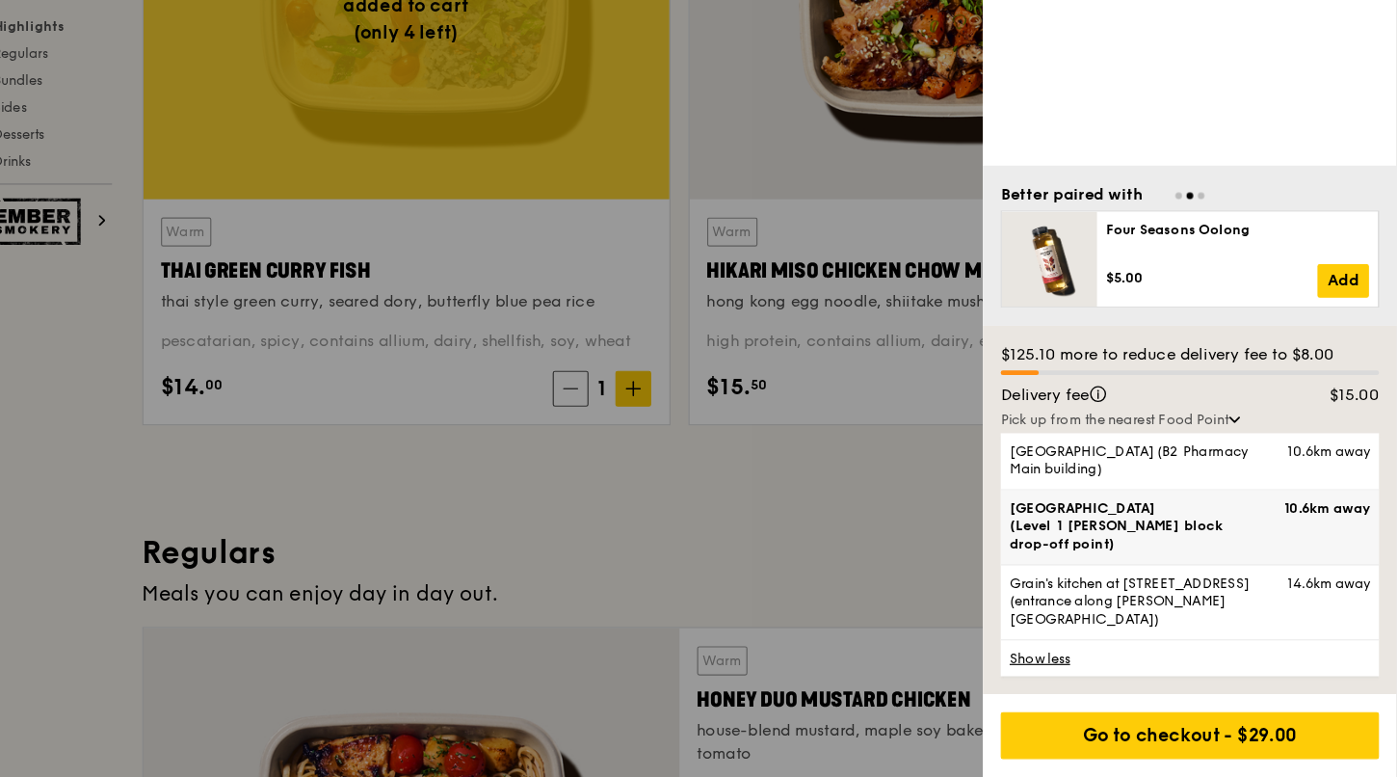
click at [1146, 574] on span "Tan Tock Seng Hospital (Level 1 Ward block drop-off point)" at bounding box center [1181, 561] width 233 height 46
click at [0, 0] on input "Tan Tock Seng Hospital (Level 1 Ward block drop-off point) 10.6km away" at bounding box center [0, 0] width 0 height 0
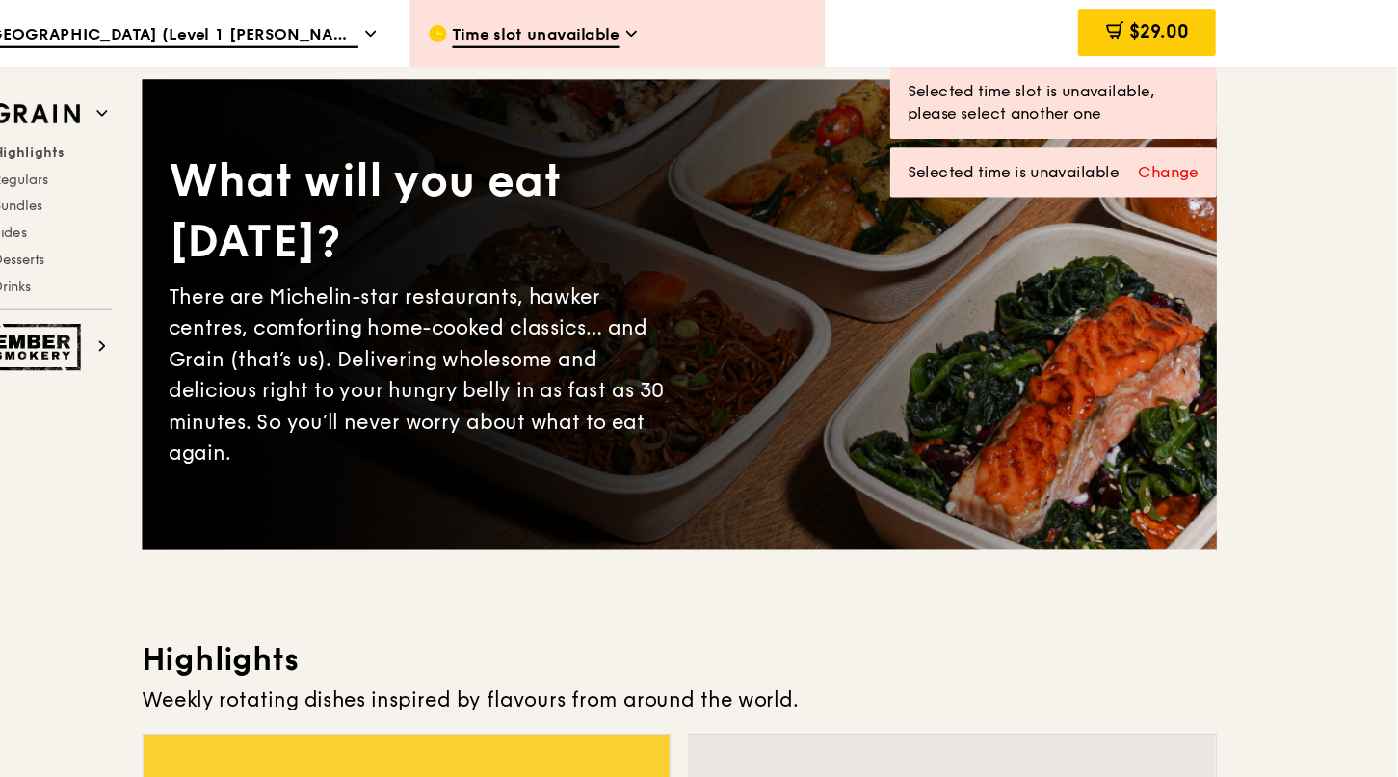
scroll to position [51, 0]
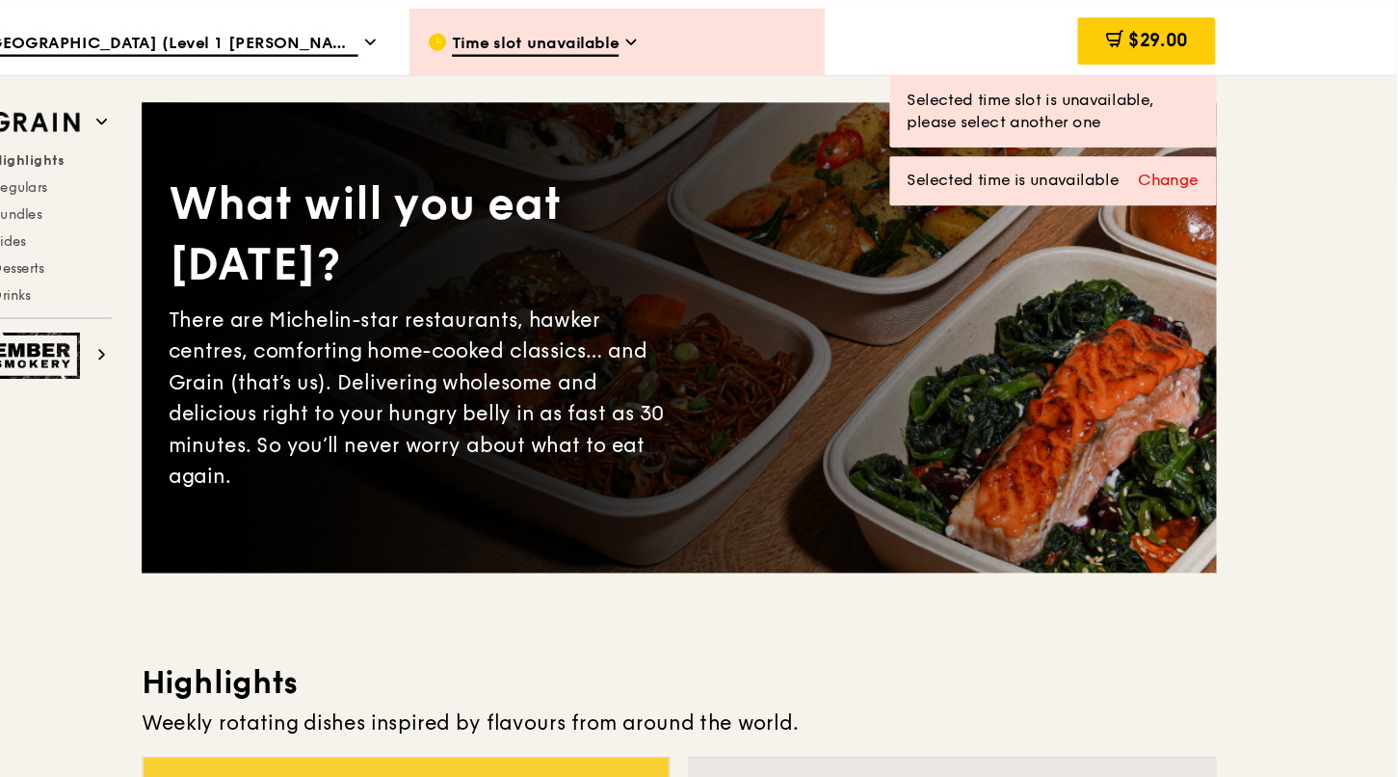
click at [1201, 163] on div "Change" at bounding box center [1202, 155] width 52 height 19
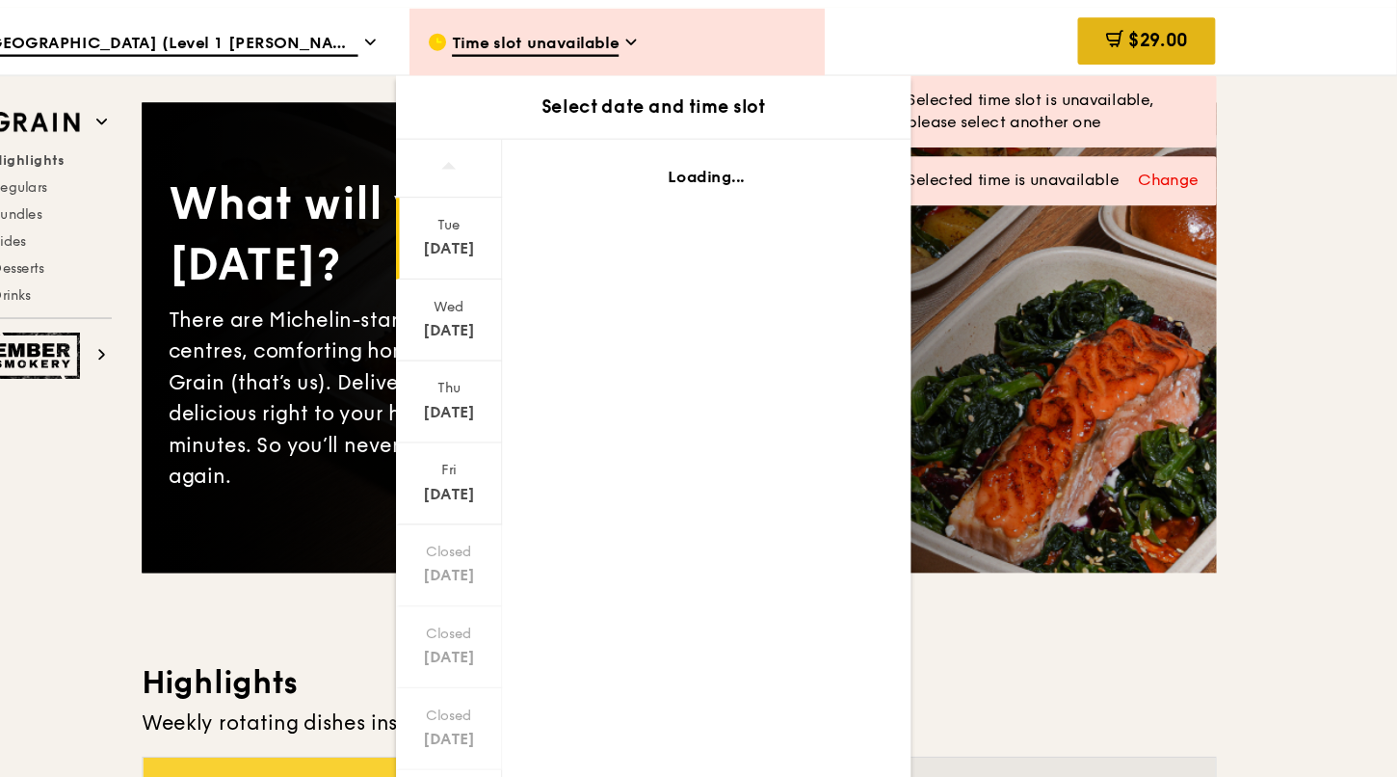
click at [1178, 34] on span "$29.00" at bounding box center [1192, 35] width 51 height 18
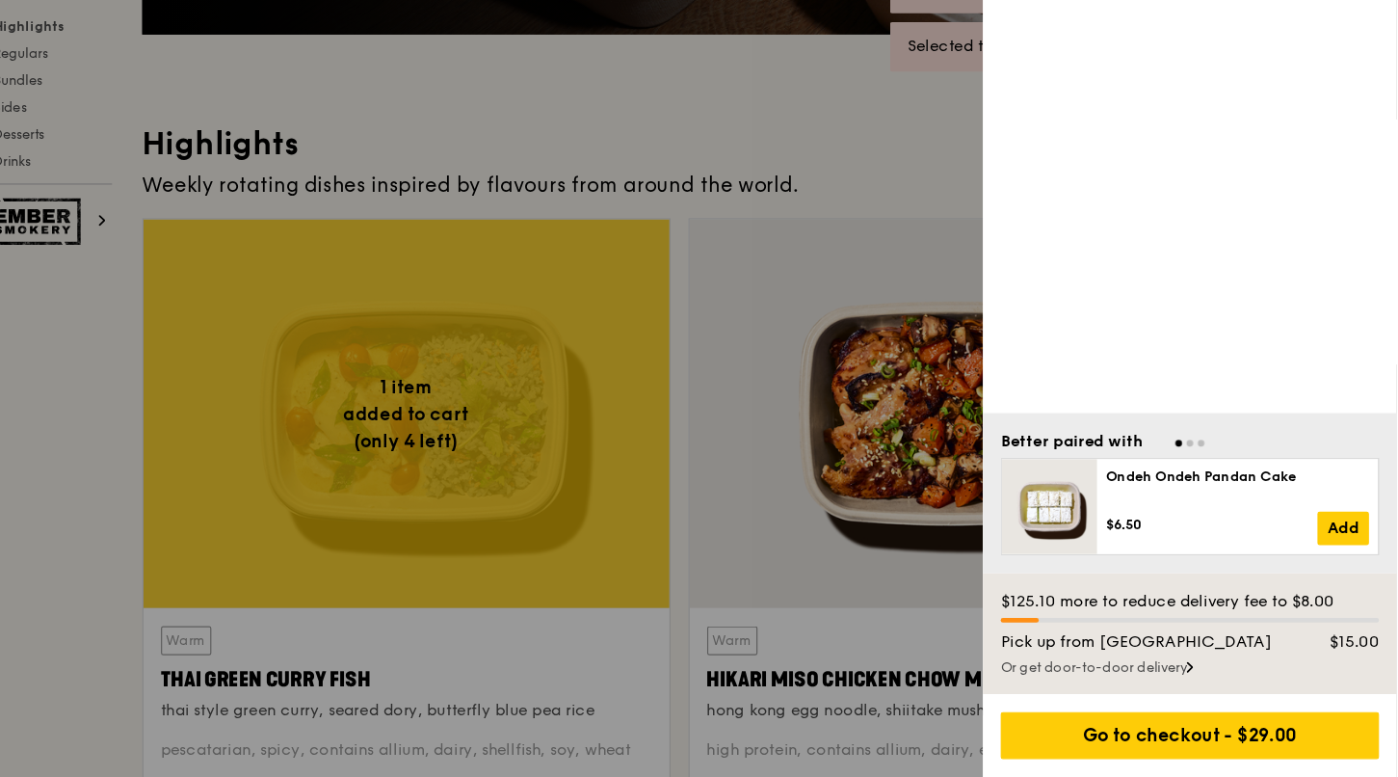
scroll to position [430, 0]
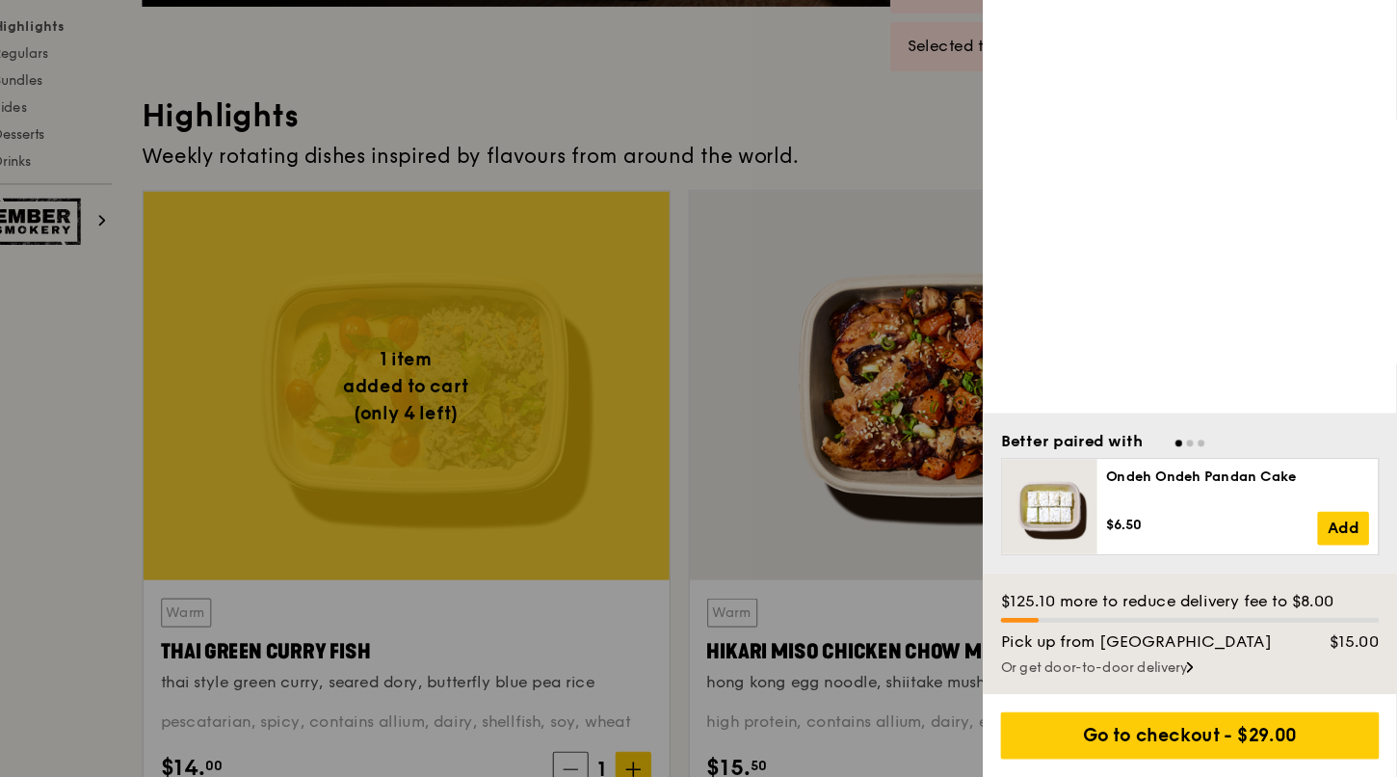
click at [1170, 679] on div "Or get door-to-door delivery" at bounding box center [1220, 681] width 326 height 15
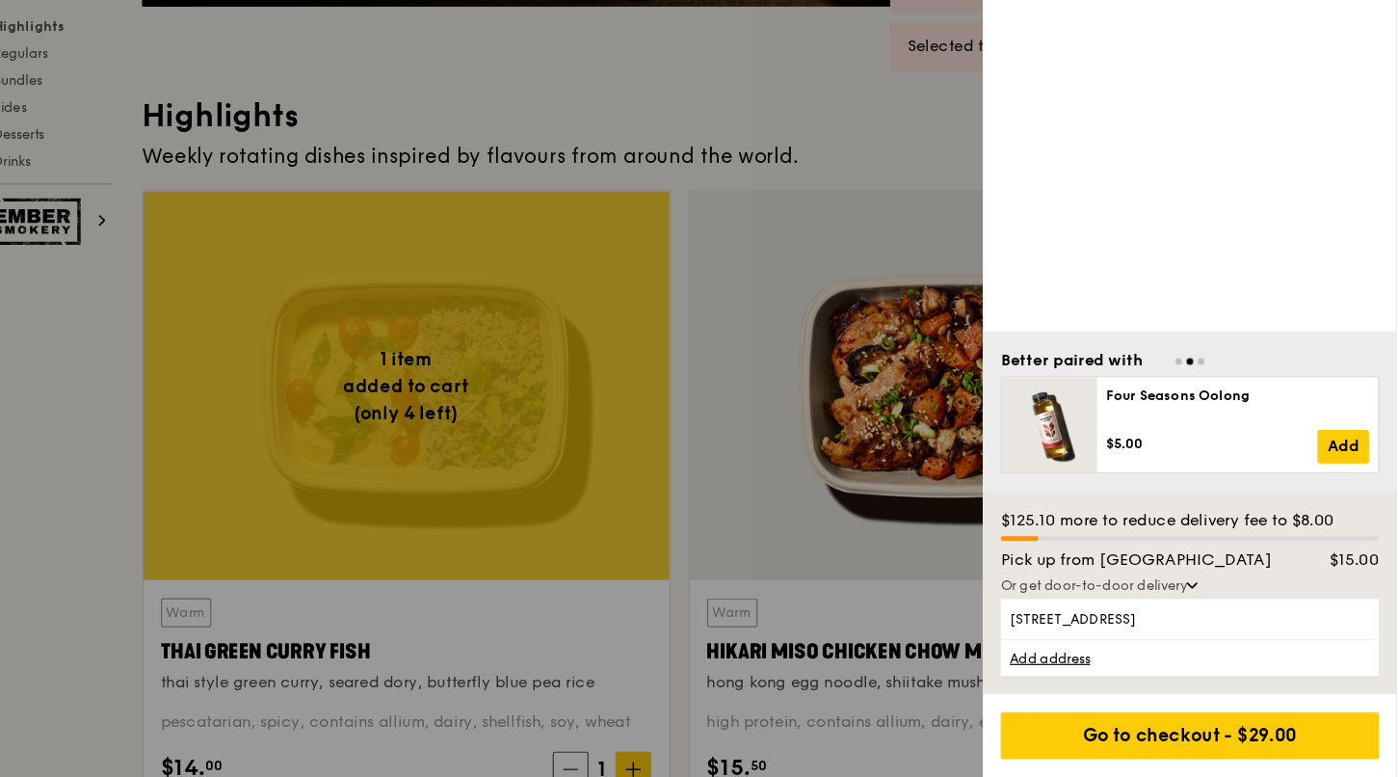
click at [1127, 613] on div "Or get door-to-door delivery" at bounding box center [1220, 611] width 326 height 15
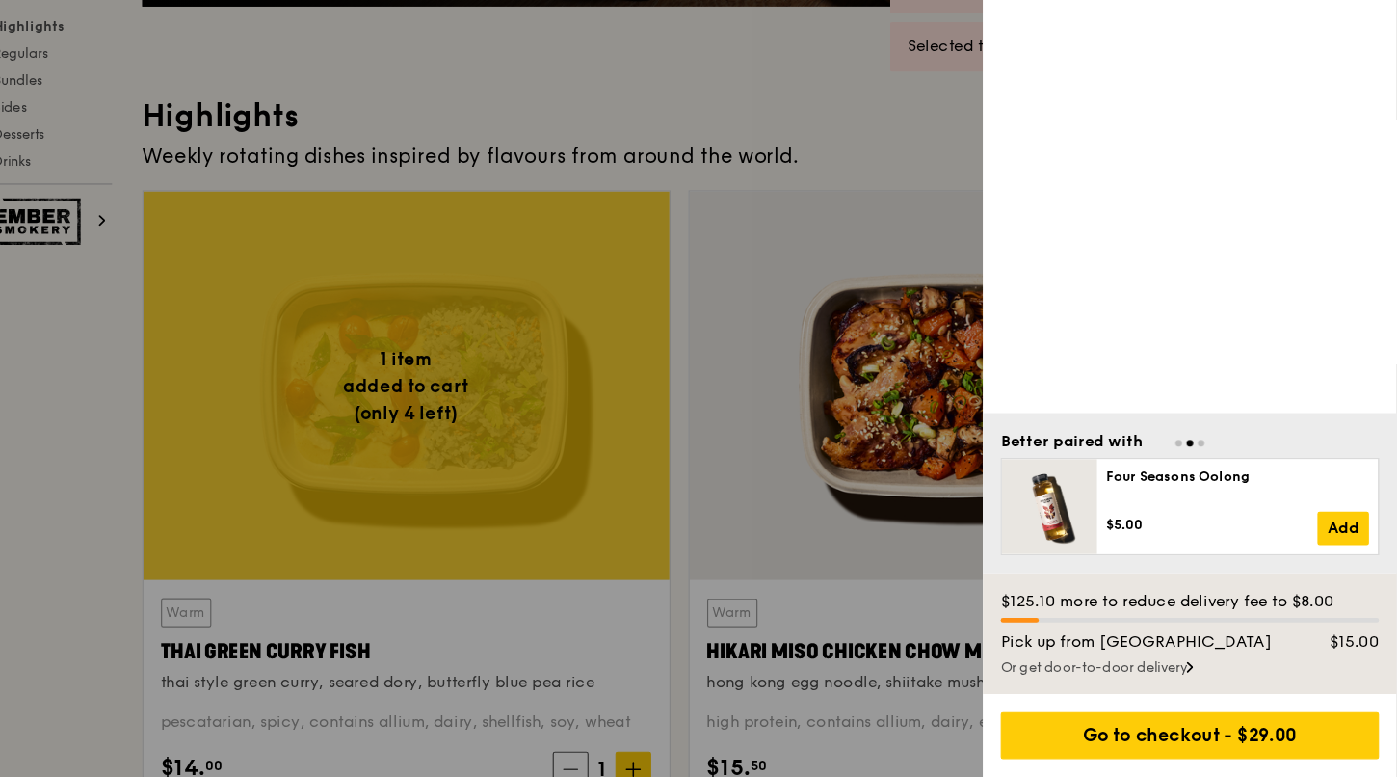
click at [1132, 685] on div "Or get door-to-door delivery" at bounding box center [1220, 681] width 326 height 15
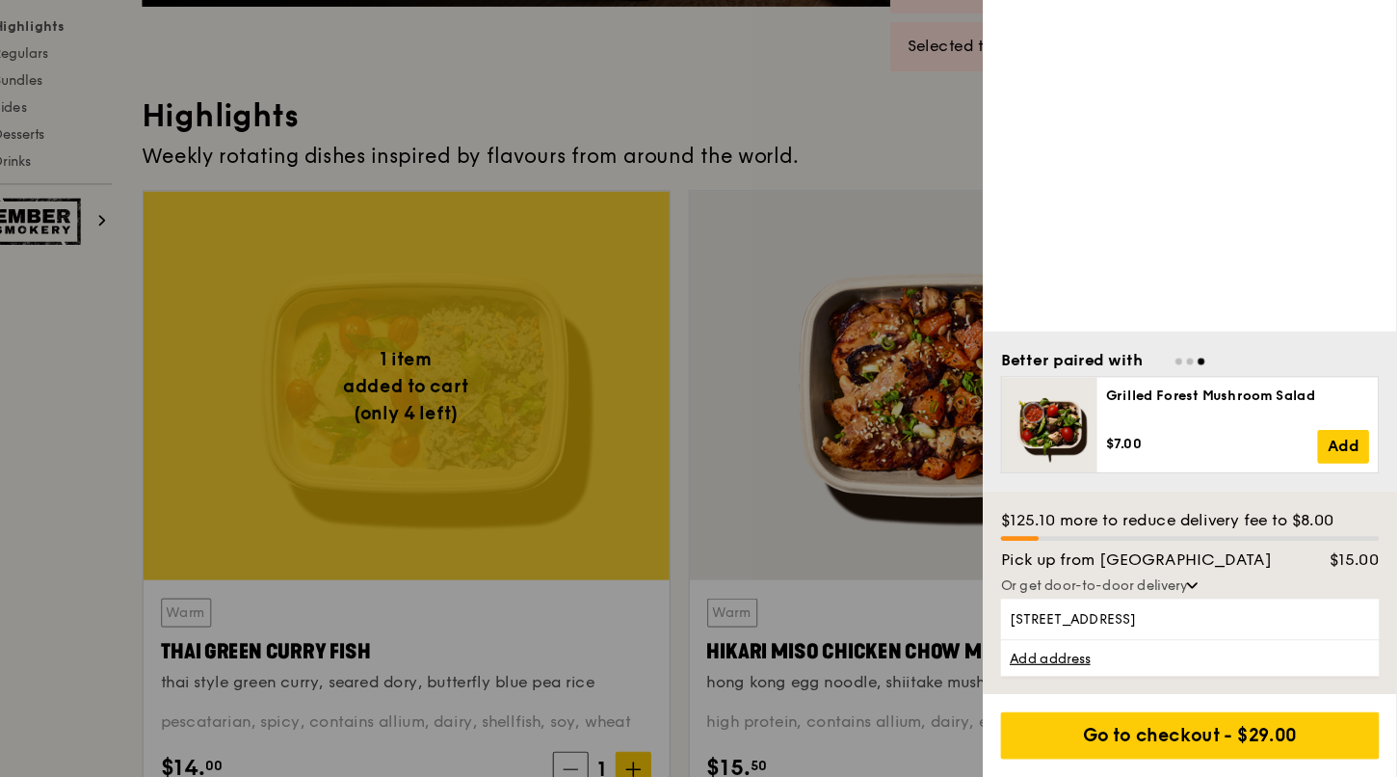
click at [1082, 607] on div "Or get door-to-door delivery" at bounding box center [1220, 611] width 326 height 15
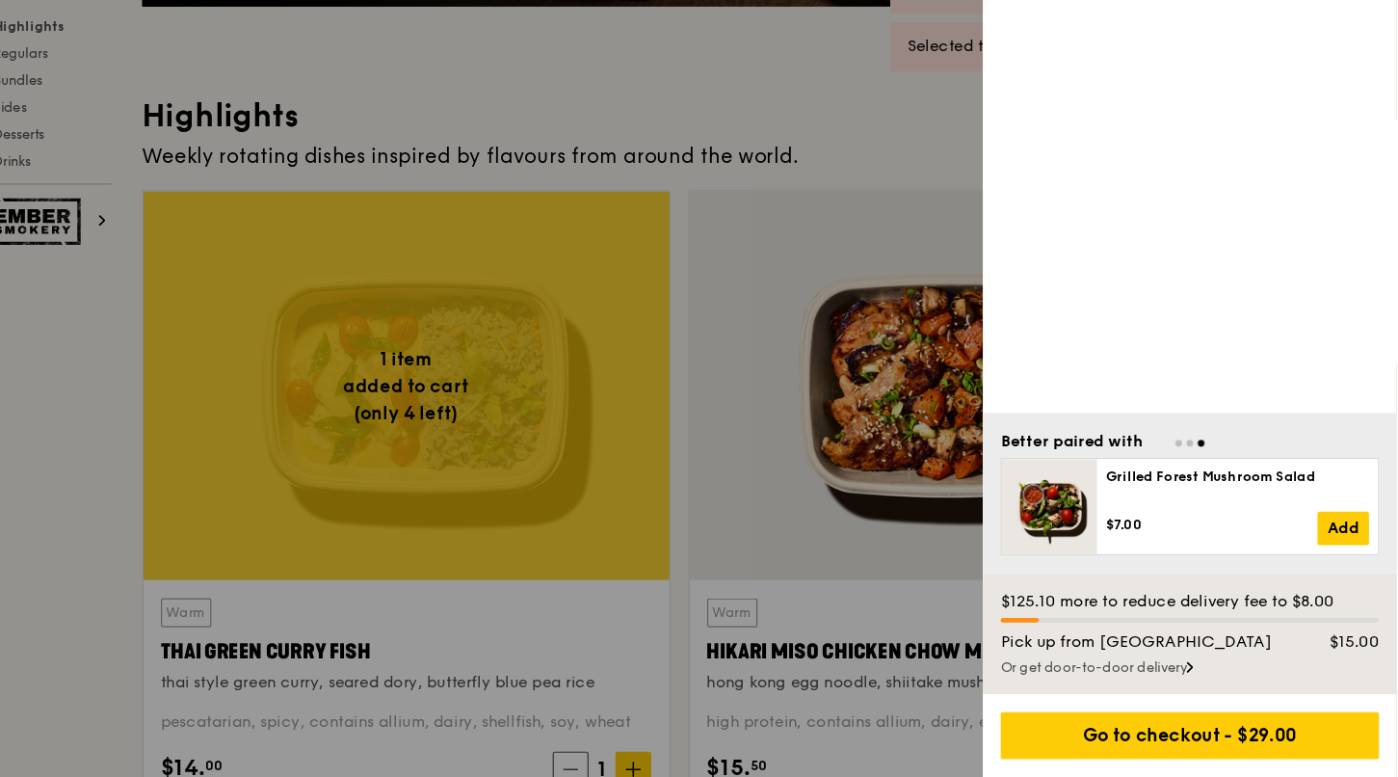
click at [1110, 681] on div "Or get door-to-door delivery" at bounding box center [1220, 681] width 326 height 15
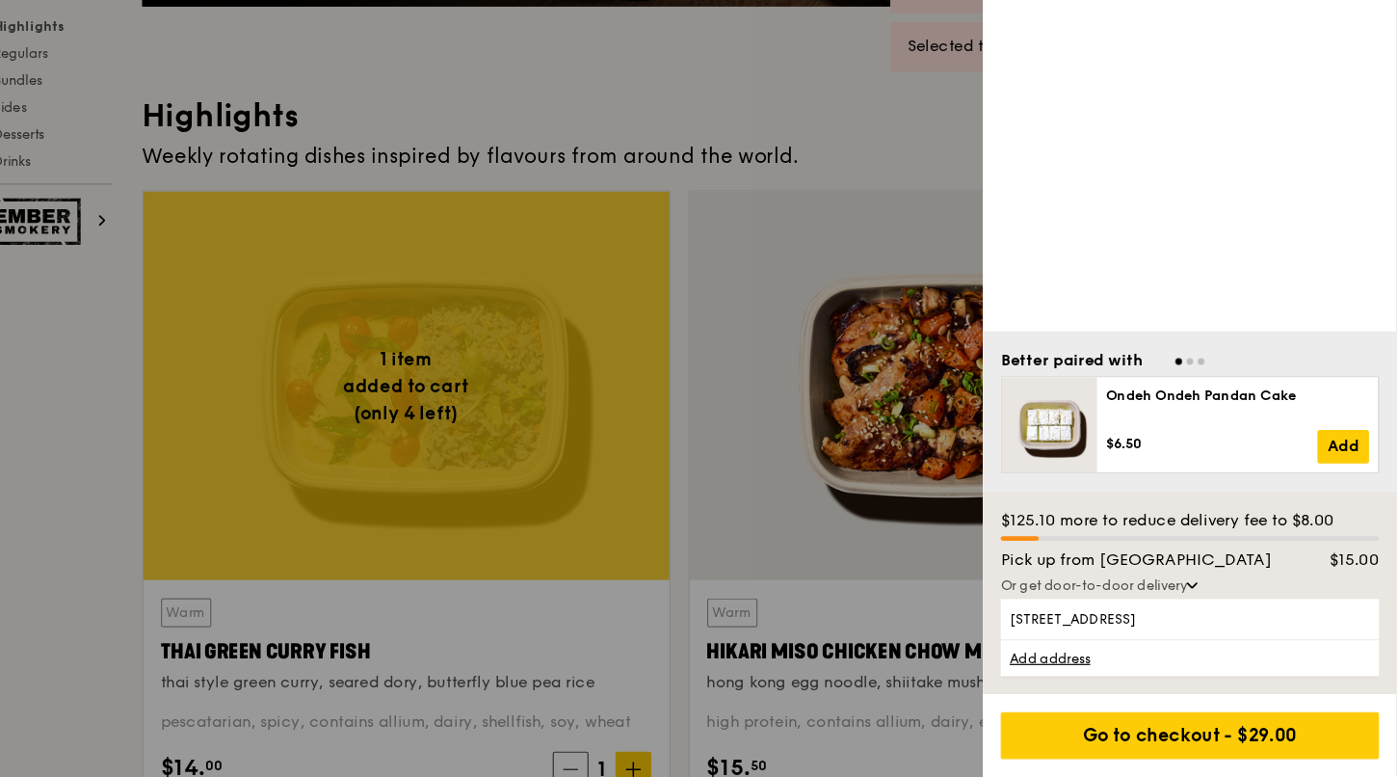
click at [1111, 680] on link "Add address" at bounding box center [1220, 674] width 326 height 32
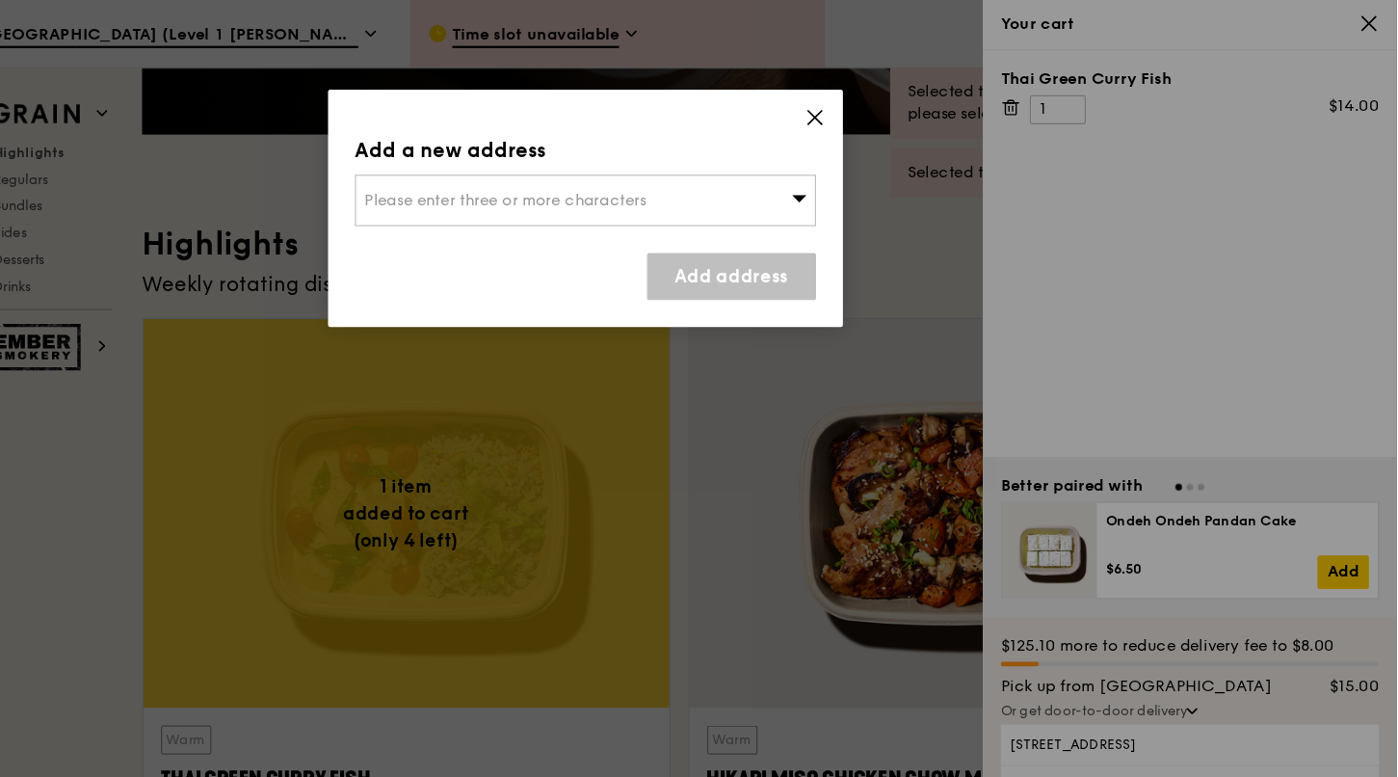
scroll to position [428, 0]
click at [894, 104] on icon at bounding box center [896, 101] width 17 height 17
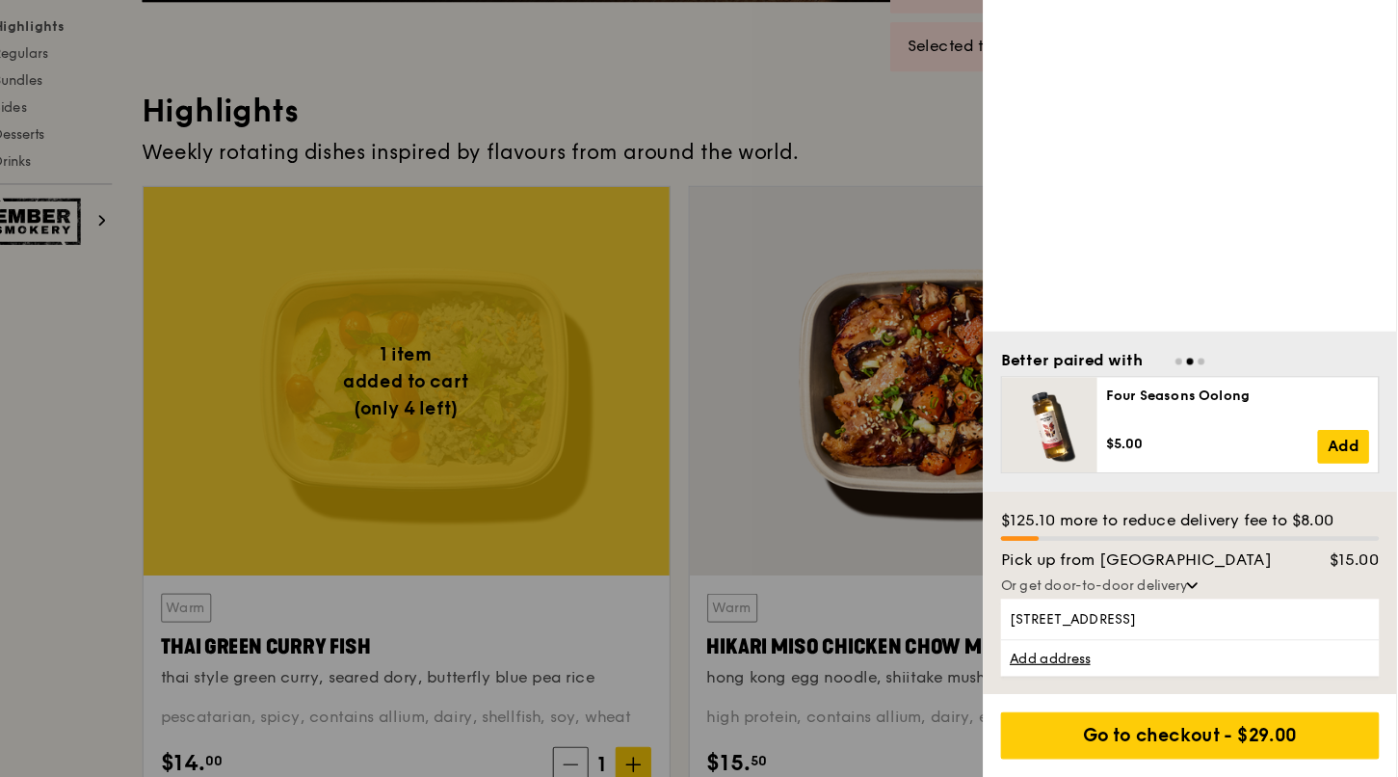
scroll to position [436, 0]
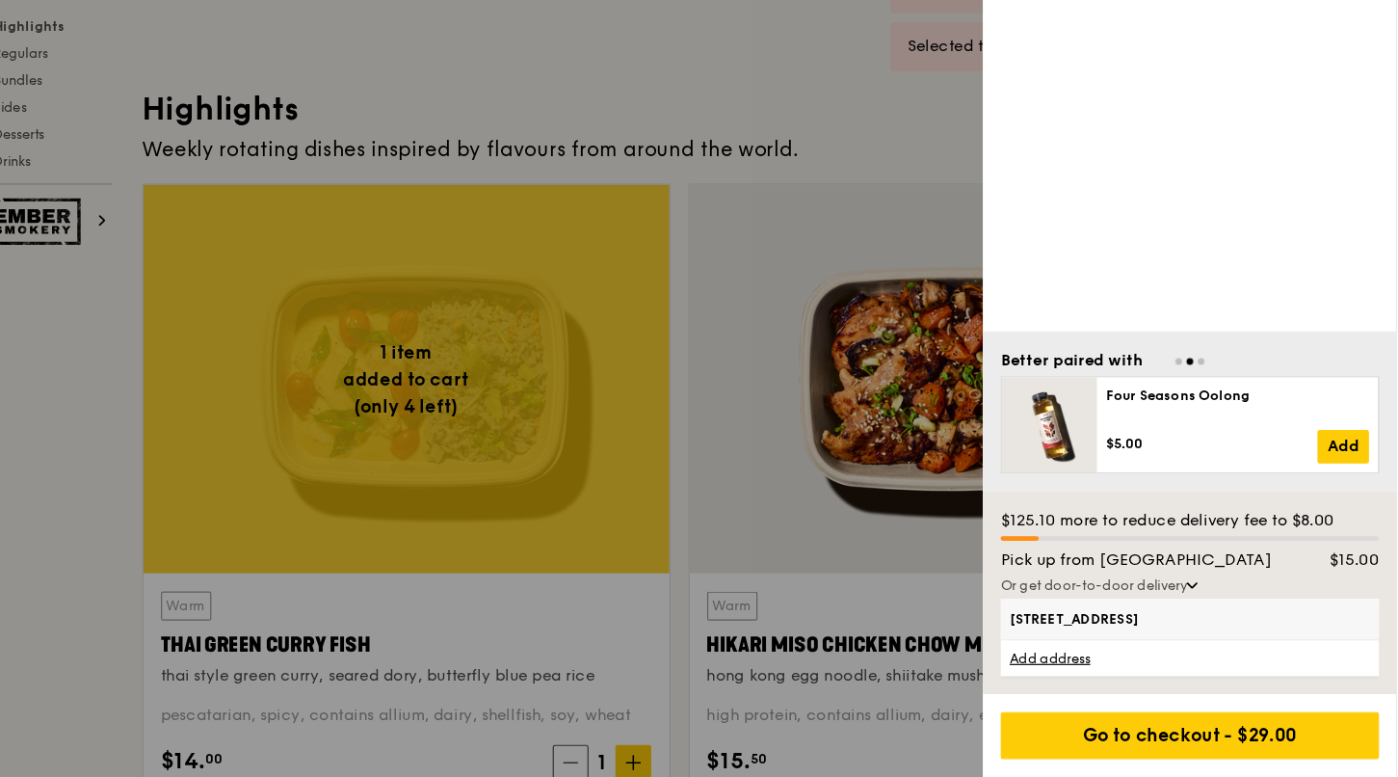
click at [1160, 639] on span "64 Teban Gardens Road, 600064" at bounding box center [1181, 640] width 233 height 15
click at [0, 0] on input "64 Teban Gardens Road, 600064" at bounding box center [0, 0] width 0 height 0
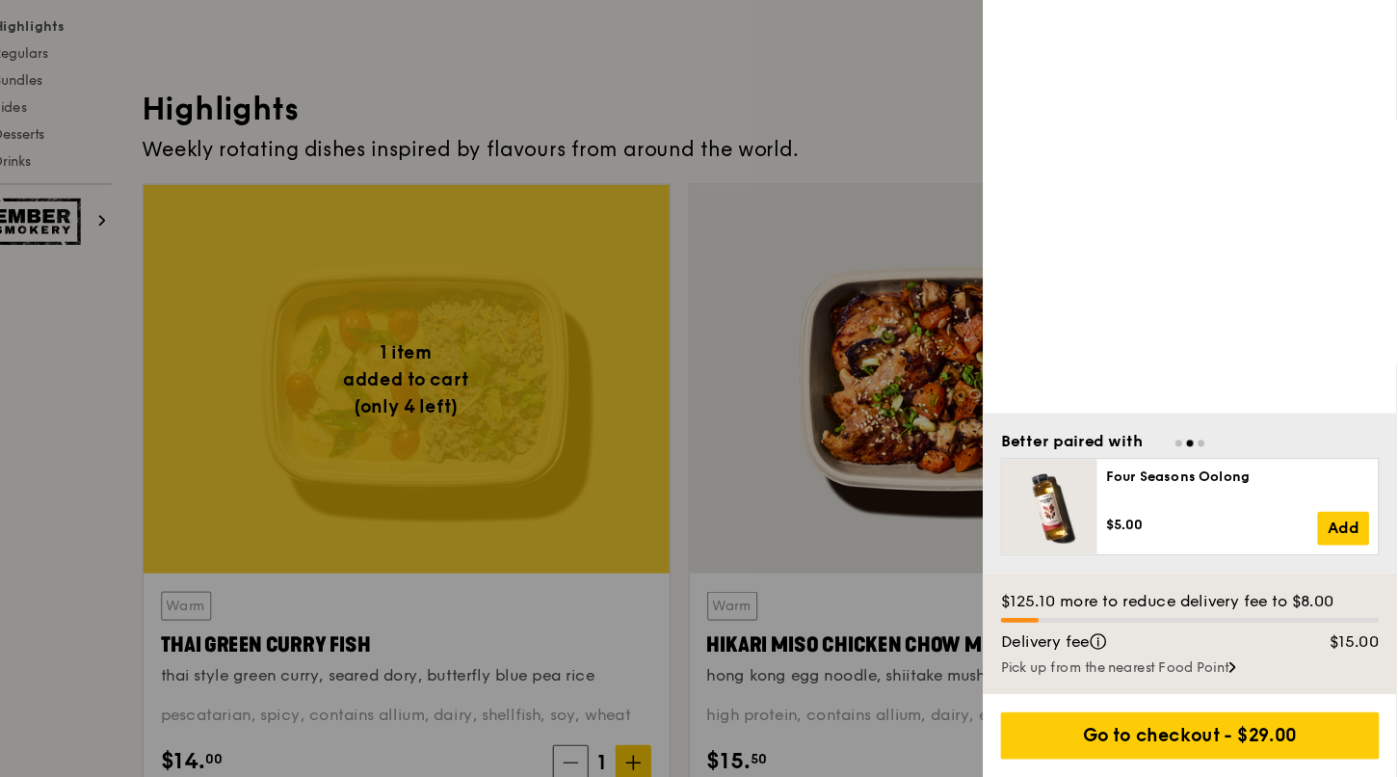
scroll to position [468, 0]
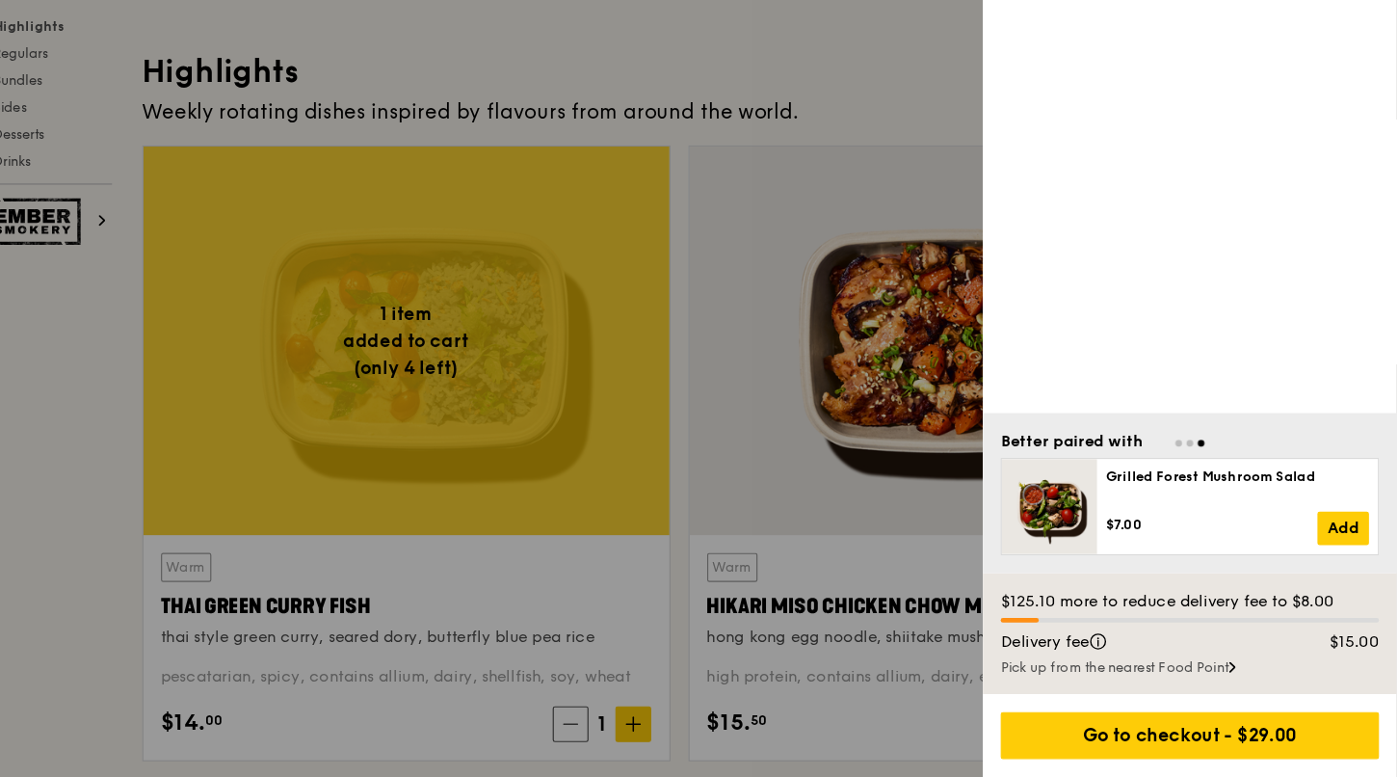
click at [1193, 676] on div "Pick up from the nearest Food Point" at bounding box center [1220, 681] width 326 height 15
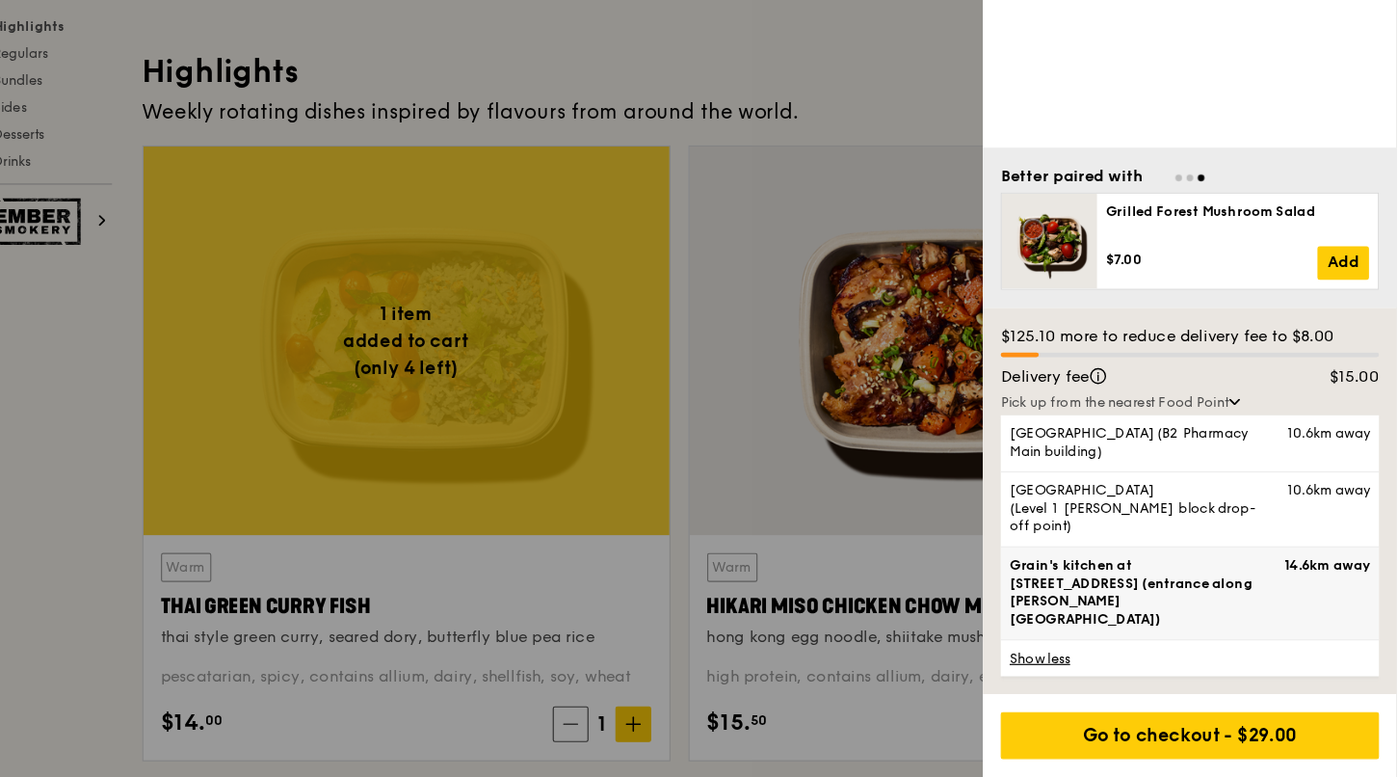
click at [1117, 626] on span "Grain's kitchen at 5 Burn Road #05-01 (entrance along Harrison Road)" at bounding box center [1181, 618] width 233 height 62
click at [0, 0] on input "Grain's kitchen at 5 Burn Road #05-01 (entrance along Harrison Road) 14.6km away" at bounding box center [0, 0] width 0 height 0
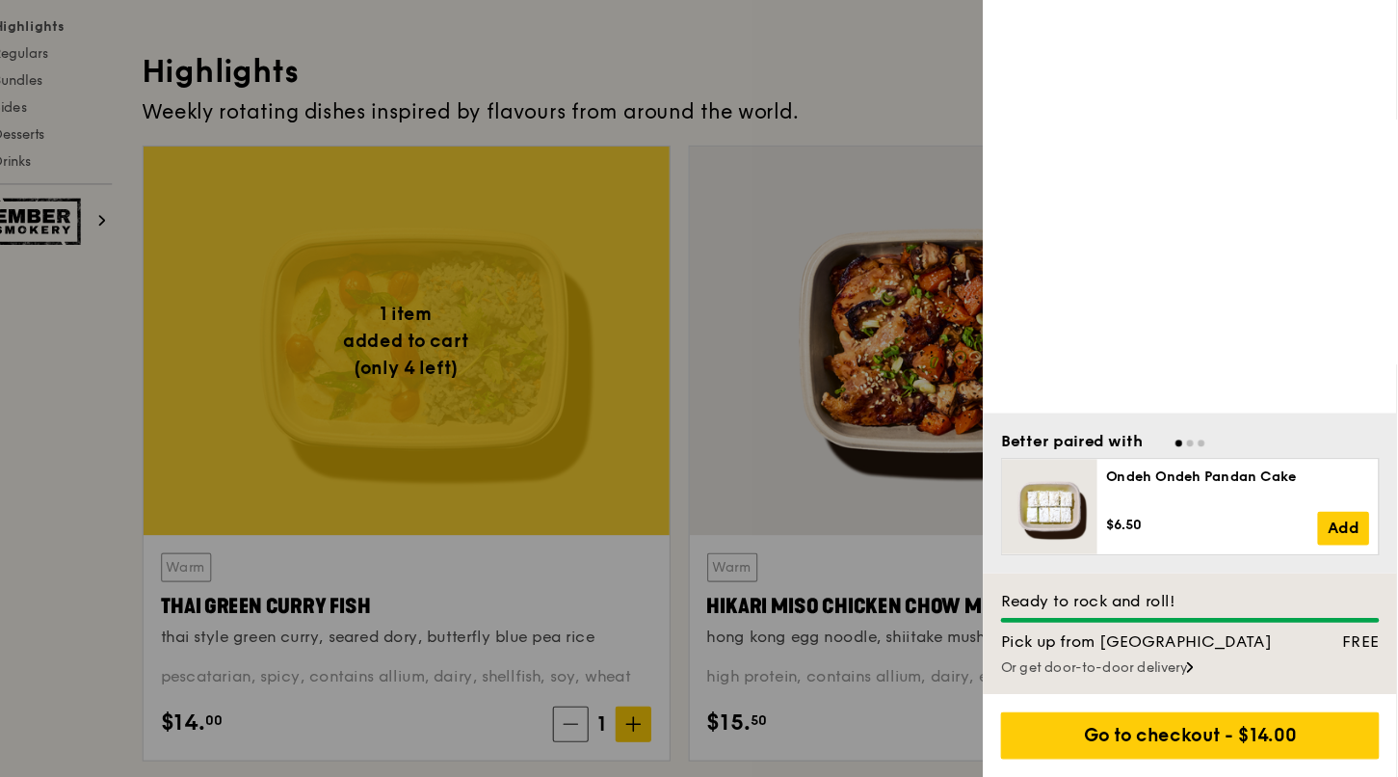
click at [1139, 651] on div "Pick up from Food Point" at bounding box center [1176, 660] width 262 height 19
click at [1149, 720] on div "Go to checkout - $14.00" at bounding box center [1220, 740] width 357 height 71
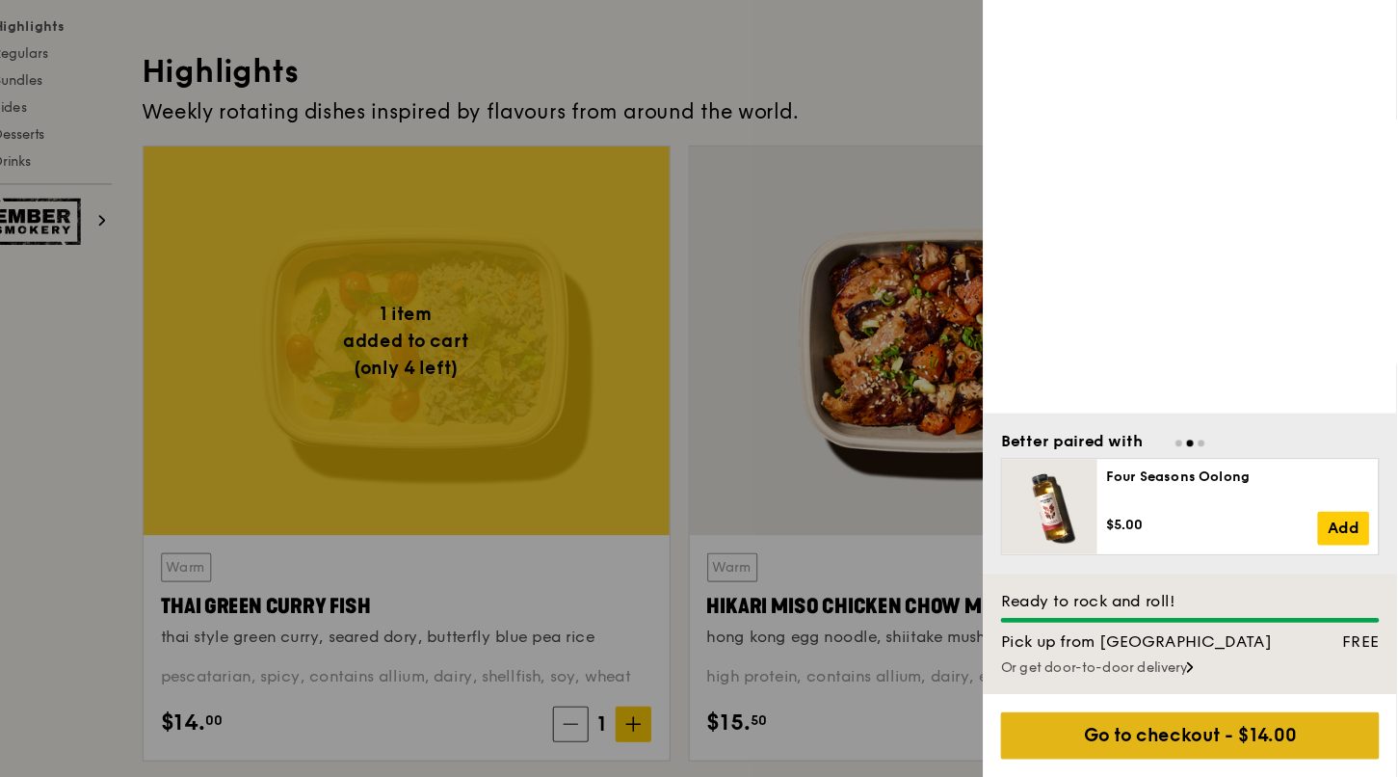
click at [1192, 731] on div "Go to checkout - $14.00" at bounding box center [1220, 741] width 326 height 40
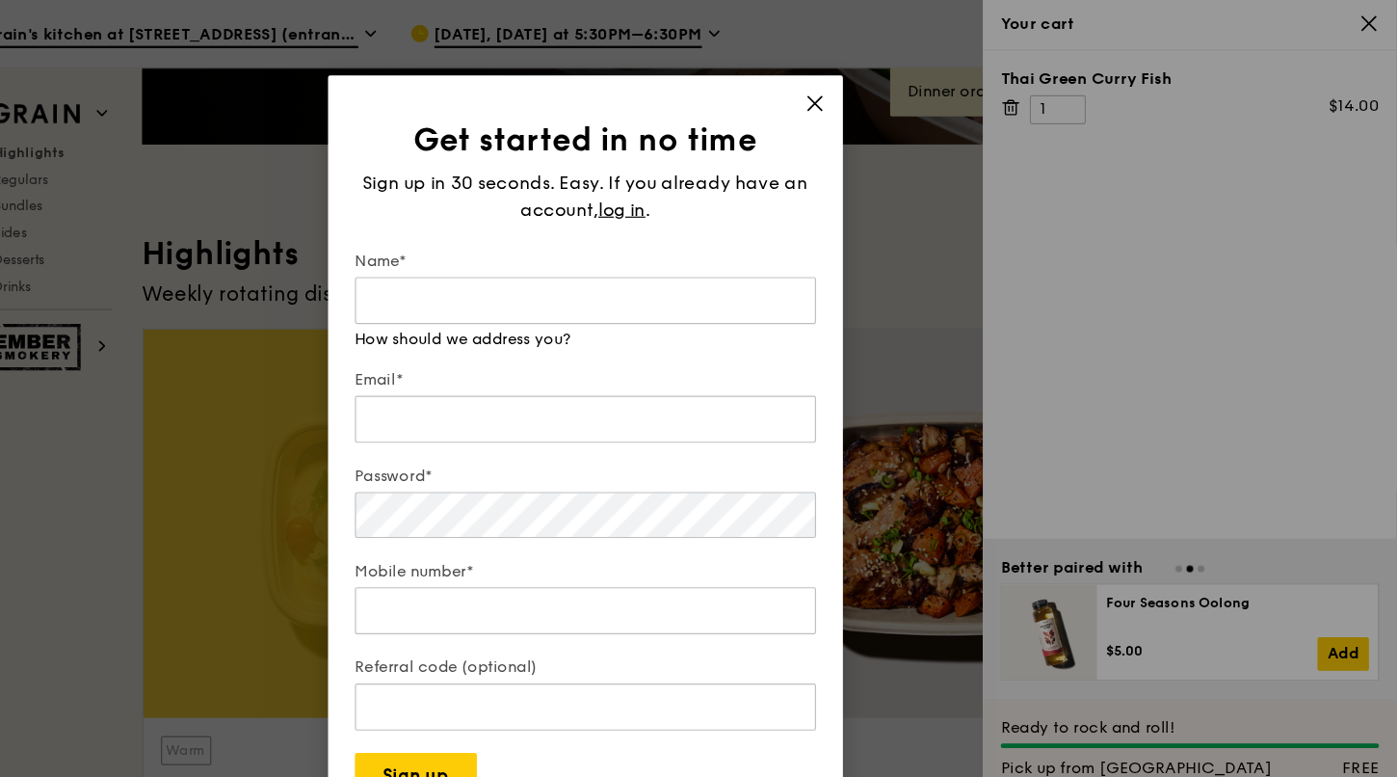
scroll to position [416, 0]
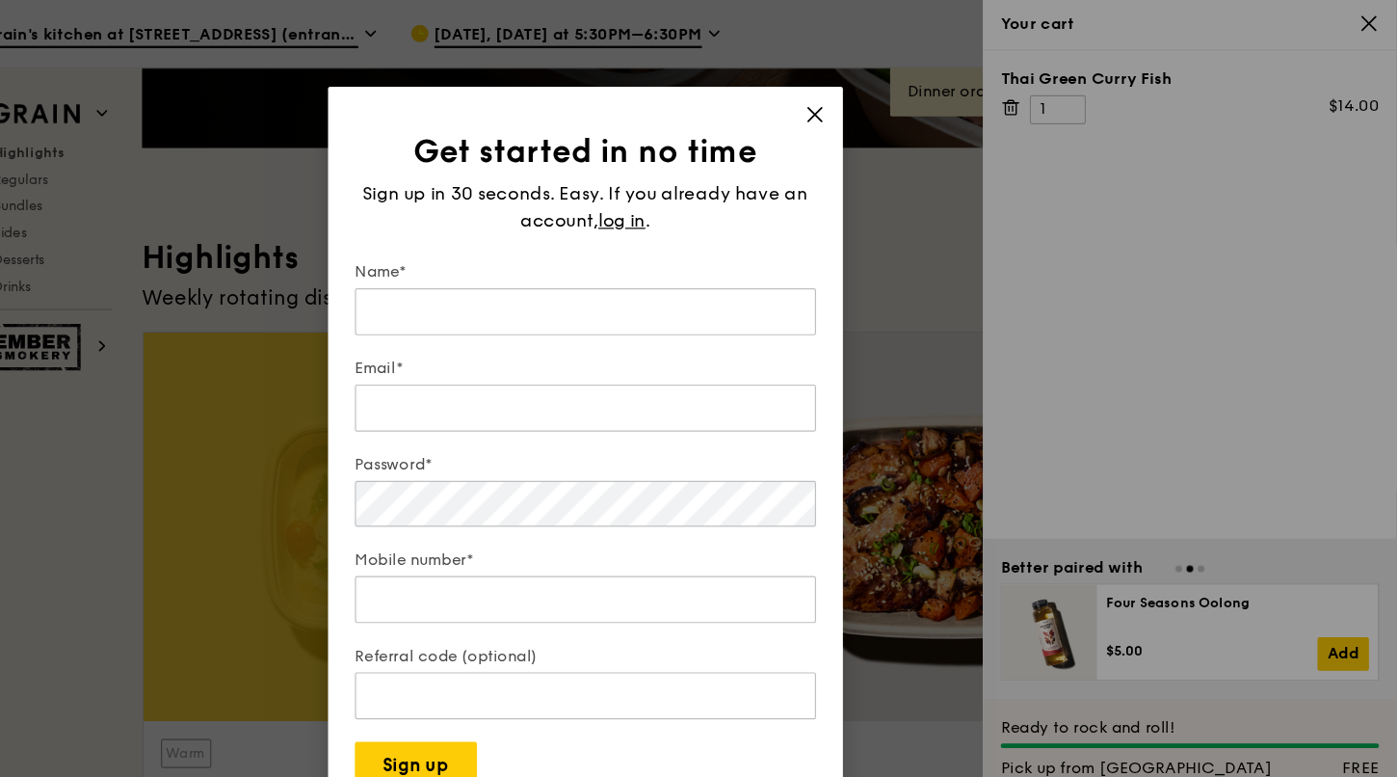
click at [895, 90] on div "Get started in no time Sign up in 30 seconds. Easy. If you already have an acco…" at bounding box center [699, 387] width 443 height 627
click at [897, 130] on h1 "Get started in no time" at bounding box center [699, 130] width 397 height 35
click at [895, 95] on icon at bounding box center [896, 98] width 17 height 17
